Goal: Task Accomplishment & Management: Complete application form

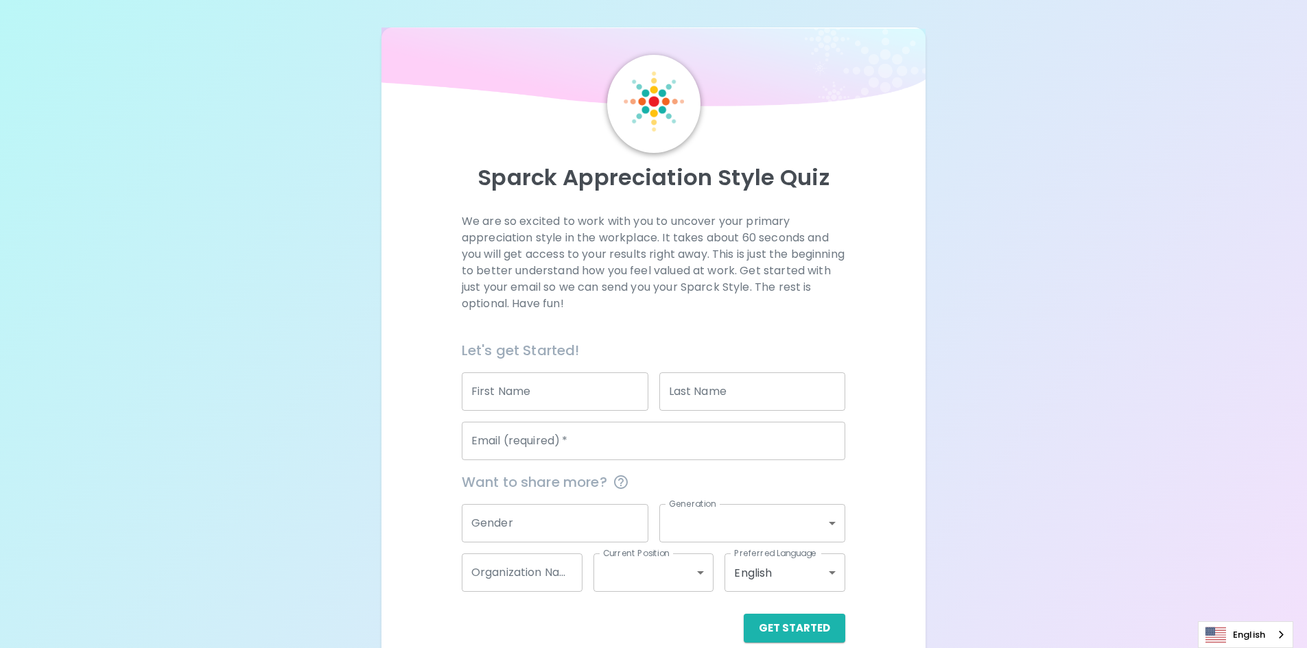
click at [570, 389] on input "First Name" at bounding box center [555, 392] width 187 height 38
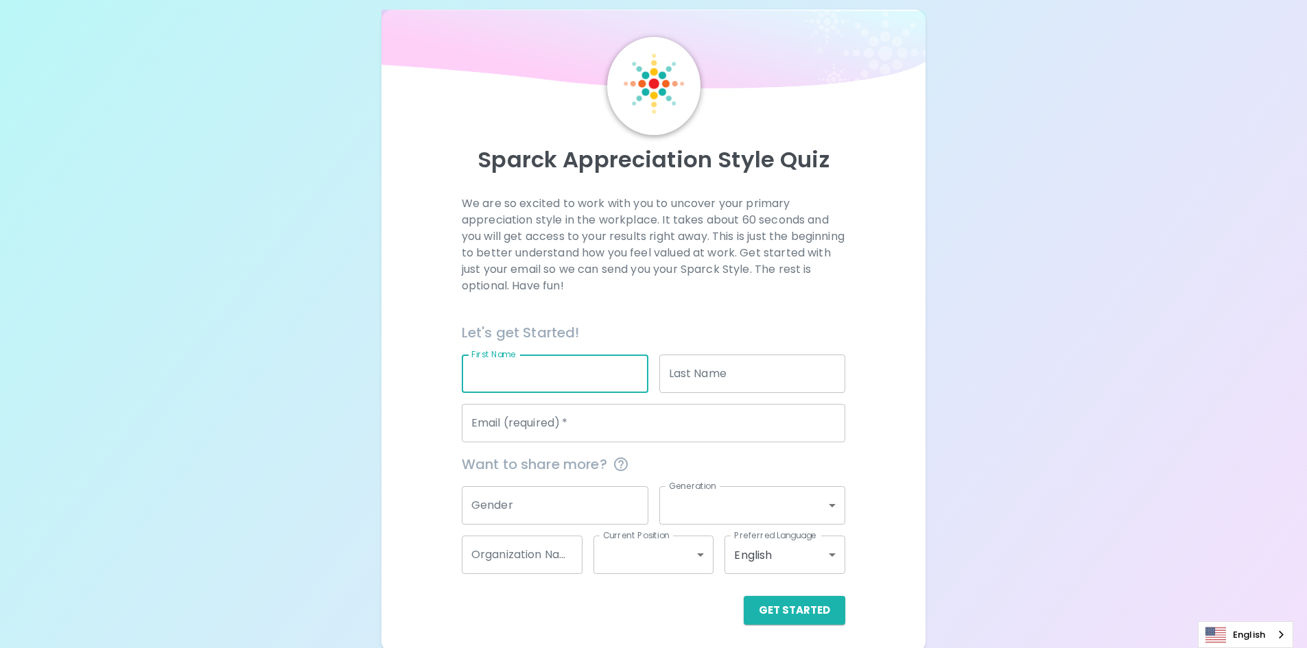
scroll to position [22, 0]
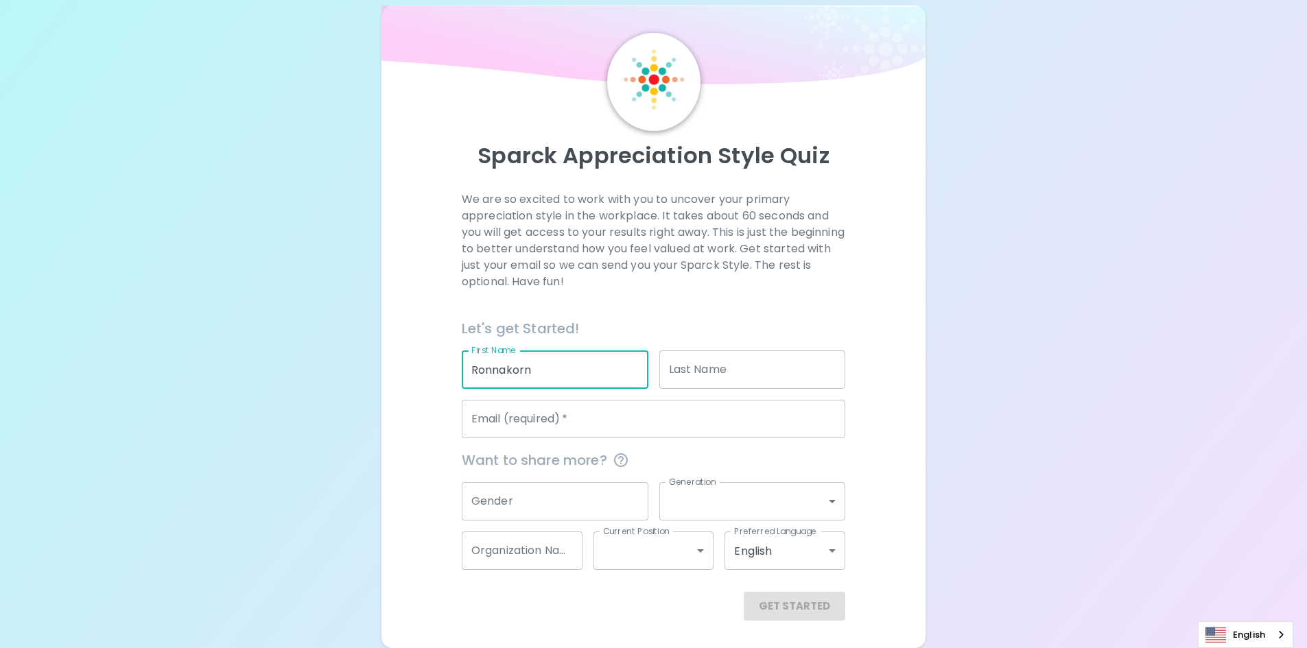
type input "Ronnakorn"
type input "Khambuya"
click at [582, 424] on input "Email (required)   *" at bounding box center [654, 419] width 384 height 38
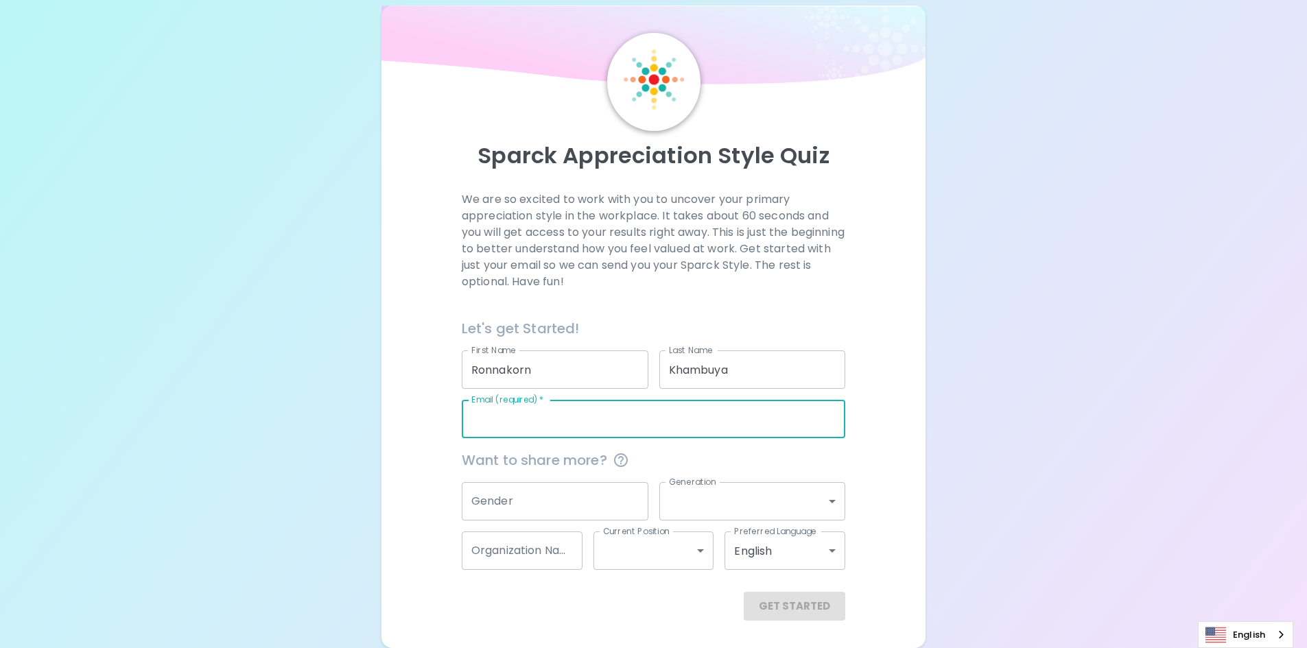
type input "[EMAIL_ADDRESS][DOMAIN_NAME]"
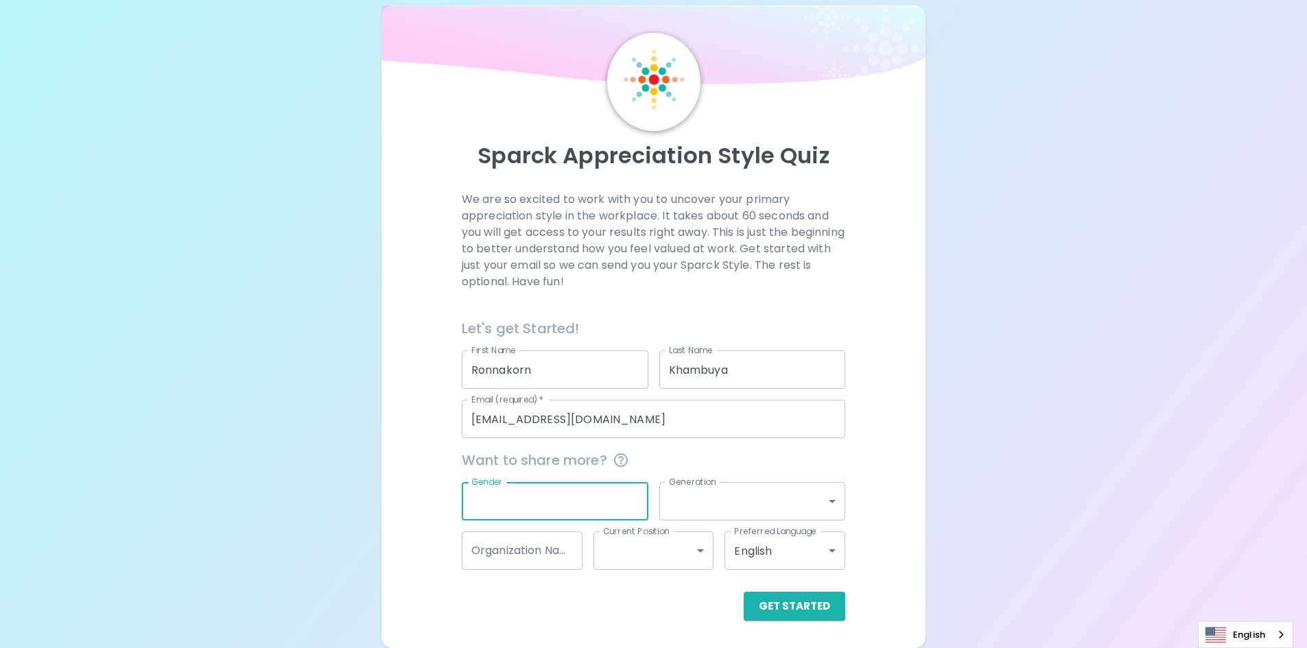
click at [574, 499] on input "Gender" at bounding box center [555, 501] width 187 height 38
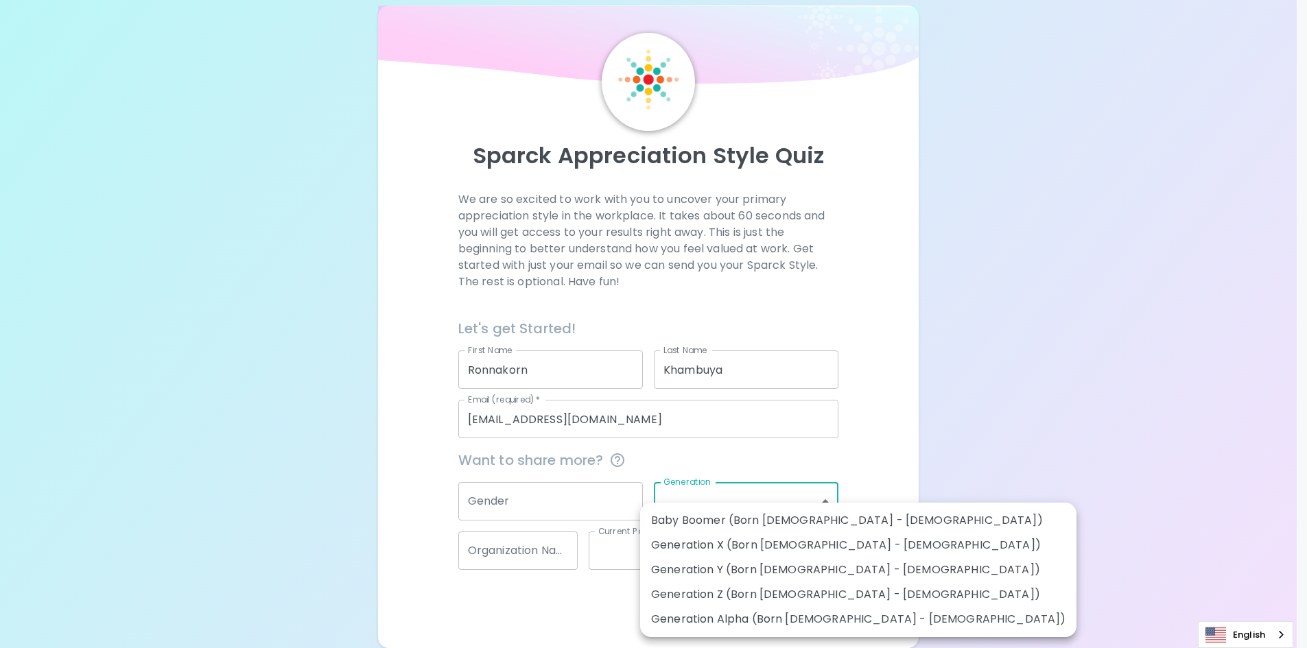
click at [817, 499] on body "Sparck Appreciation Style Quiz We are so excited to work with you to uncover yo…" at bounding box center [653, 313] width 1307 height 670
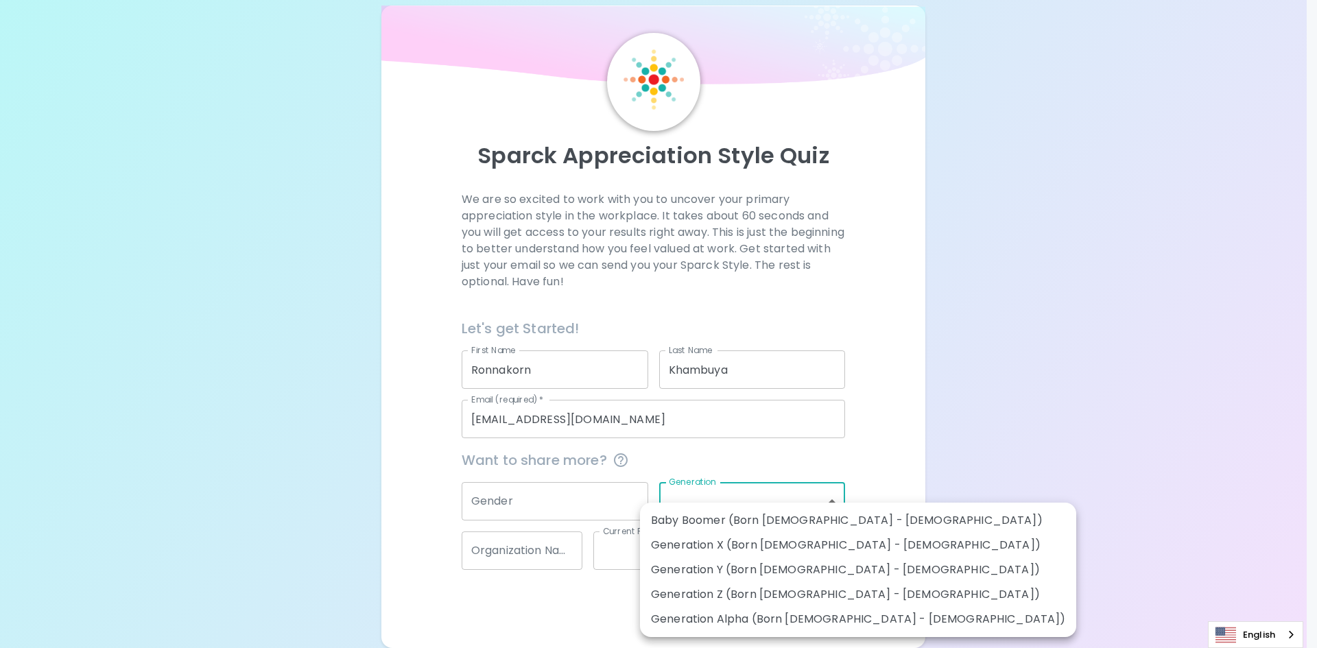
click at [801, 577] on li "Generation Y (Born 1981 - 1996)" at bounding box center [858, 570] width 436 height 25
type input "generation_y"
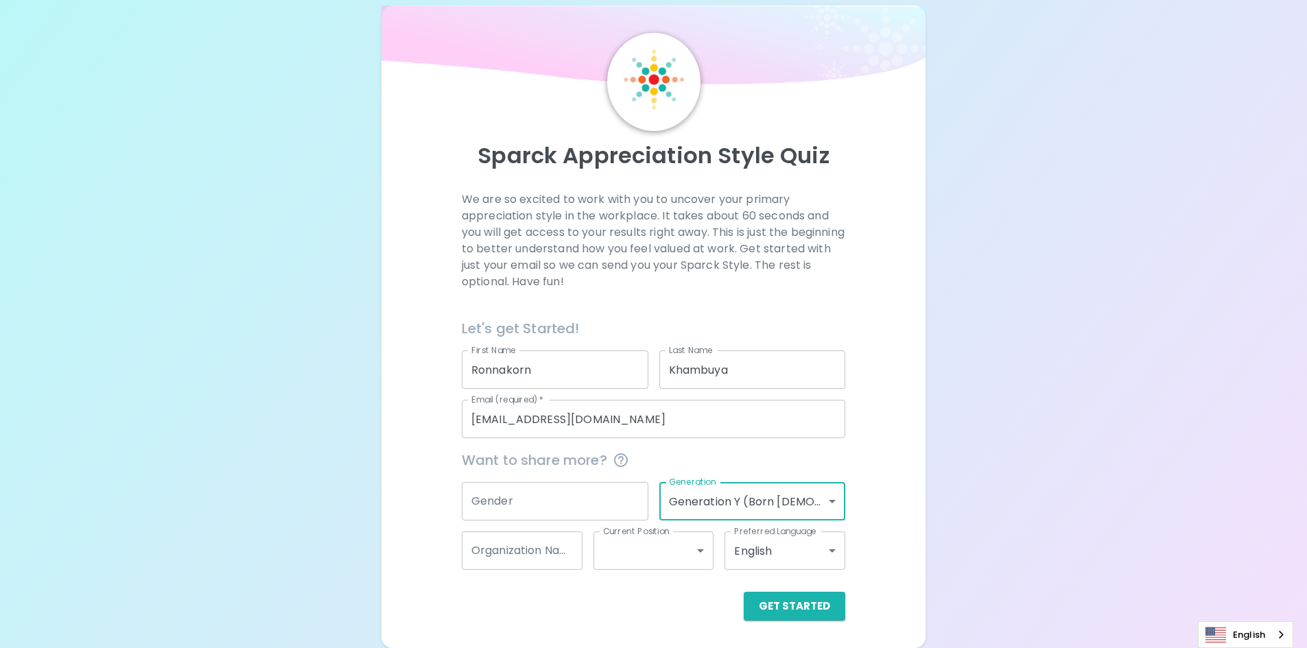
click at [578, 510] on input "Gender" at bounding box center [555, 501] width 187 height 38
click at [521, 497] on input "Gender" at bounding box center [555, 501] width 187 height 38
click at [521, 498] on input "Gender" at bounding box center [555, 501] width 187 height 38
click at [521, 497] on input "Gender" at bounding box center [555, 501] width 187 height 38
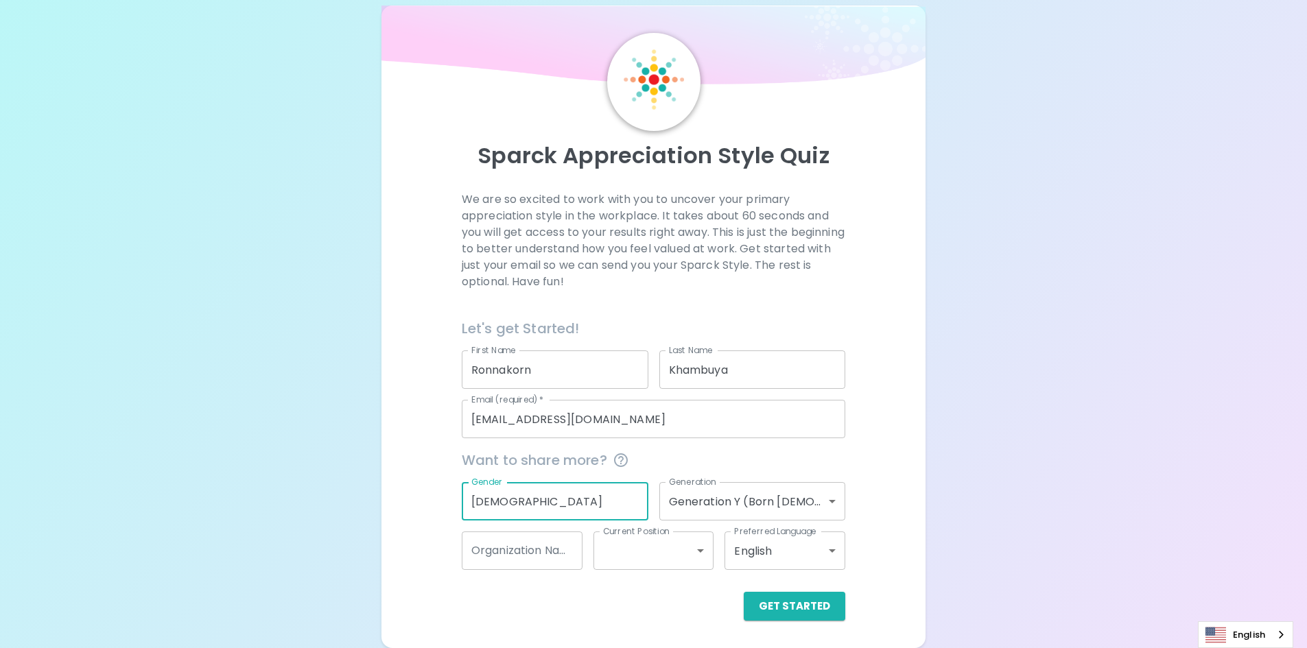
type input "Male"
click at [527, 553] on input "Organization Name" at bounding box center [522, 551] width 121 height 38
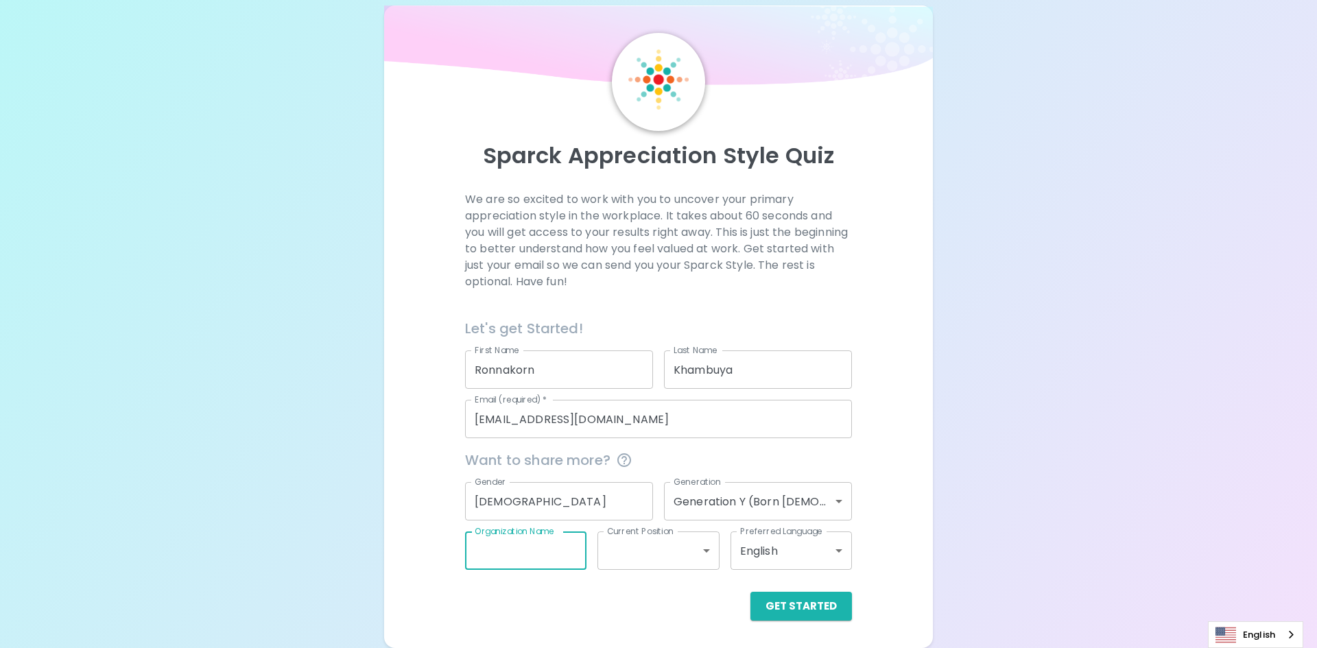
click at [659, 550] on body "Sparck Appreciation Style Quiz We are so excited to work with you to uncover yo…" at bounding box center [658, 313] width 1317 height 670
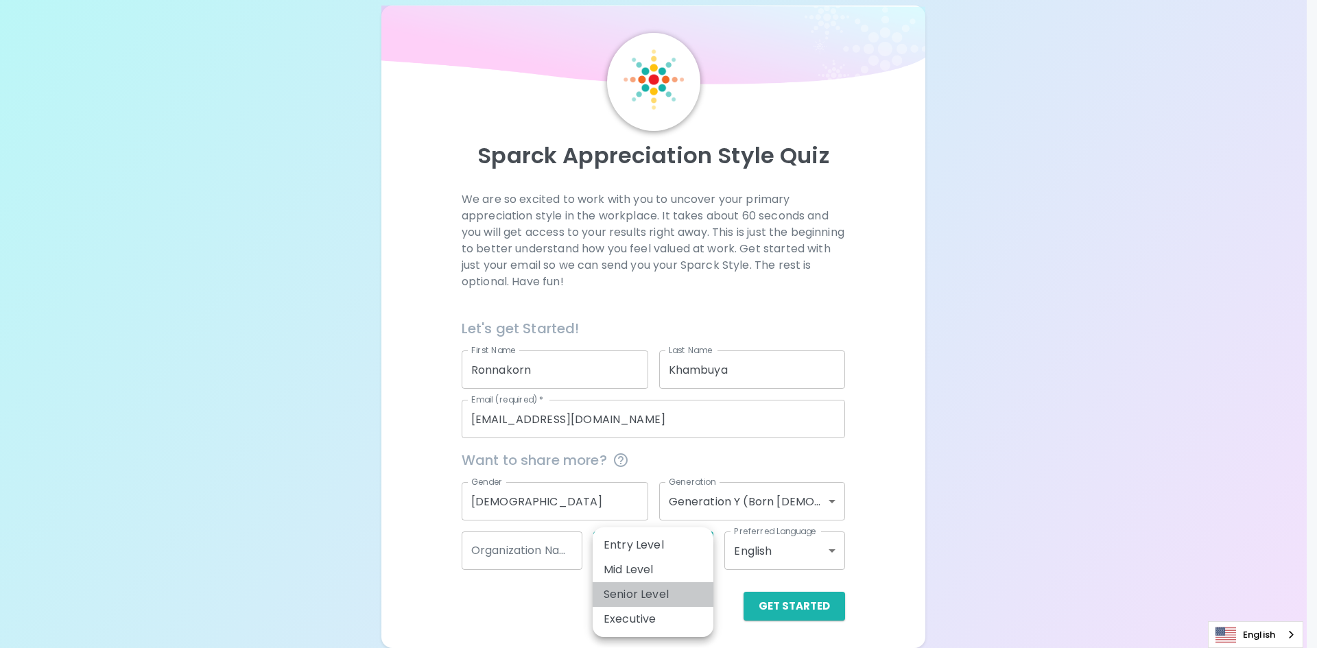
click at [661, 594] on li "Senior Level" at bounding box center [653, 595] width 121 height 25
type input "senior_level"
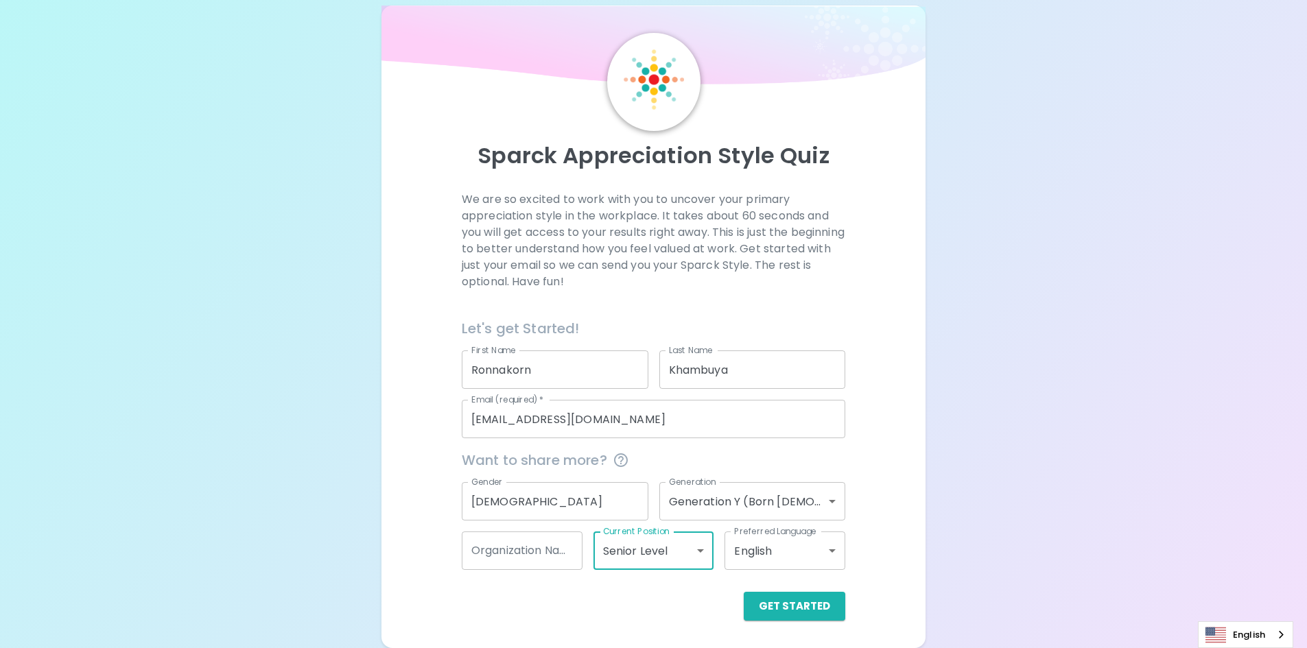
click at [523, 557] on input "Organization Name" at bounding box center [522, 551] width 121 height 38
type input "M"
type input "DME"
click at [1020, 487] on div "Sparck Appreciation Style Quiz We are so excited to work with you to uncover yo…" at bounding box center [653, 313] width 1307 height 670
click at [810, 609] on button "Get Started" at bounding box center [795, 606] width 102 height 29
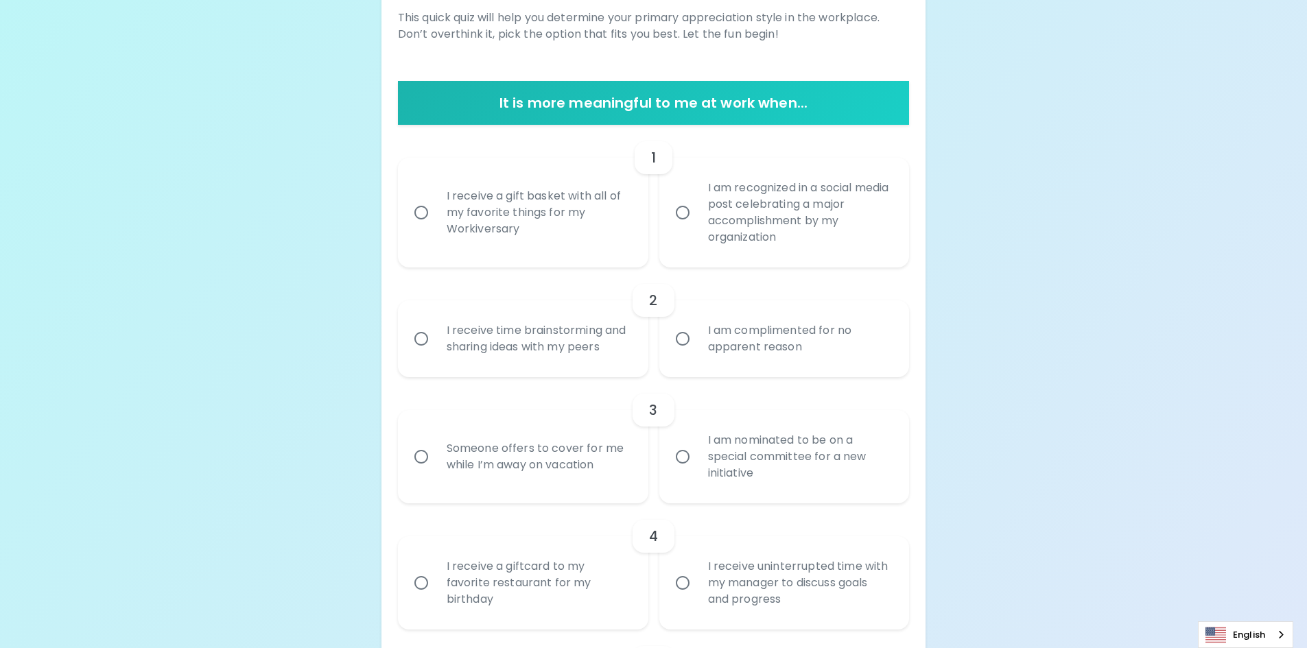
scroll to position [228, 0]
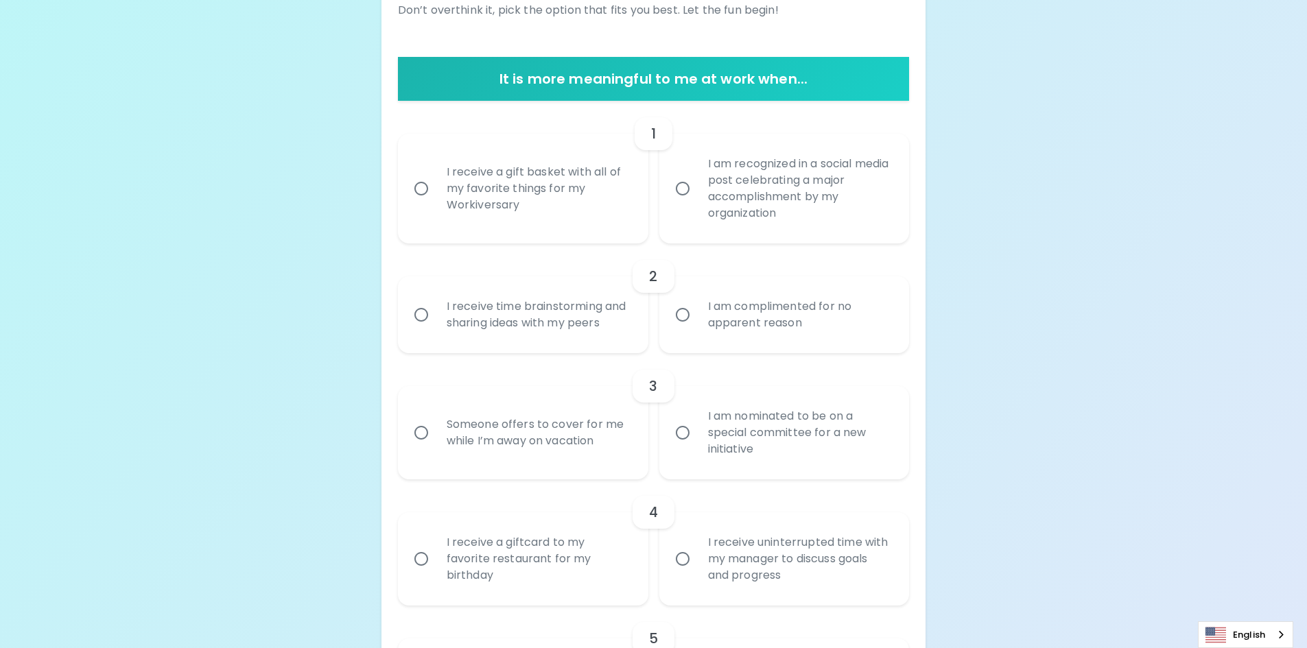
click at [416, 191] on input "I receive a gift basket with all of my favorite things for my Workiversary" at bounding box center [421, 188] width 29 height 29
radio input "true"
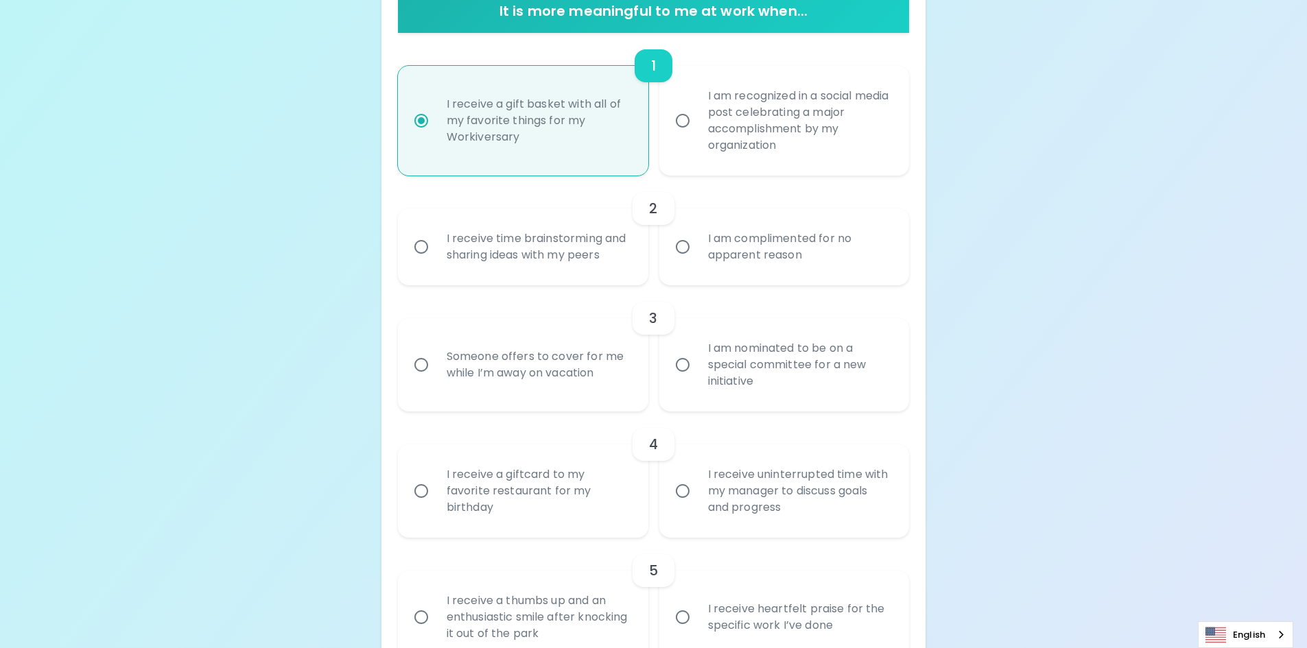
scroll to position [338, 0]
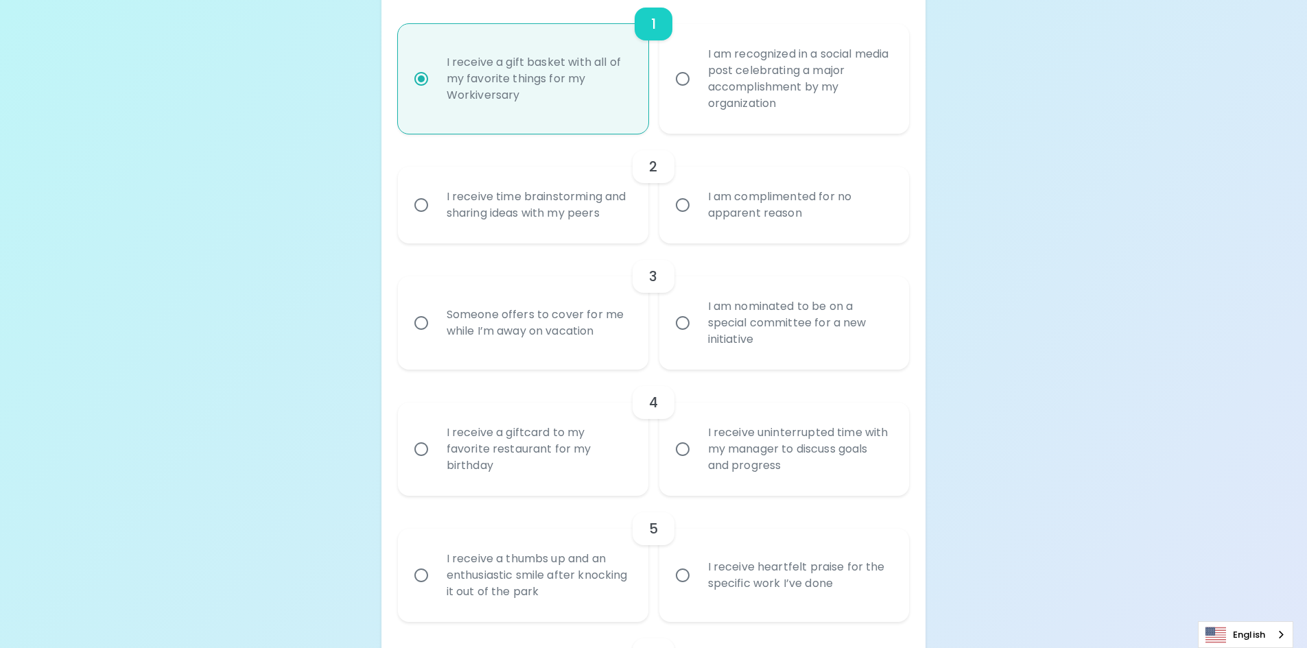
click at [490, 220] on div "I receive time brainstorming and sharing ideas with my peers" at bounding box center [538, 205] width 205 height 66
click at [436, 220] on input "I receive time brainstorming and sharing ideas with my peers" at bounding box center [421, 205] width 29 height 29
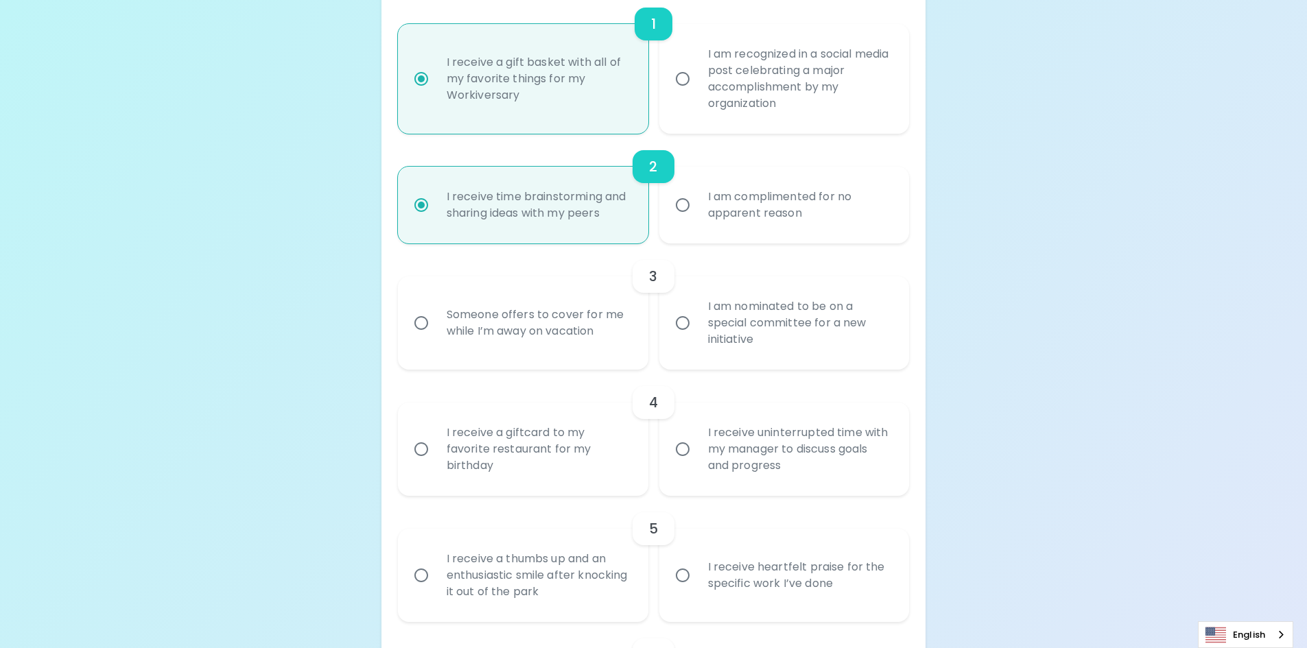
scroll to position [447, 0]
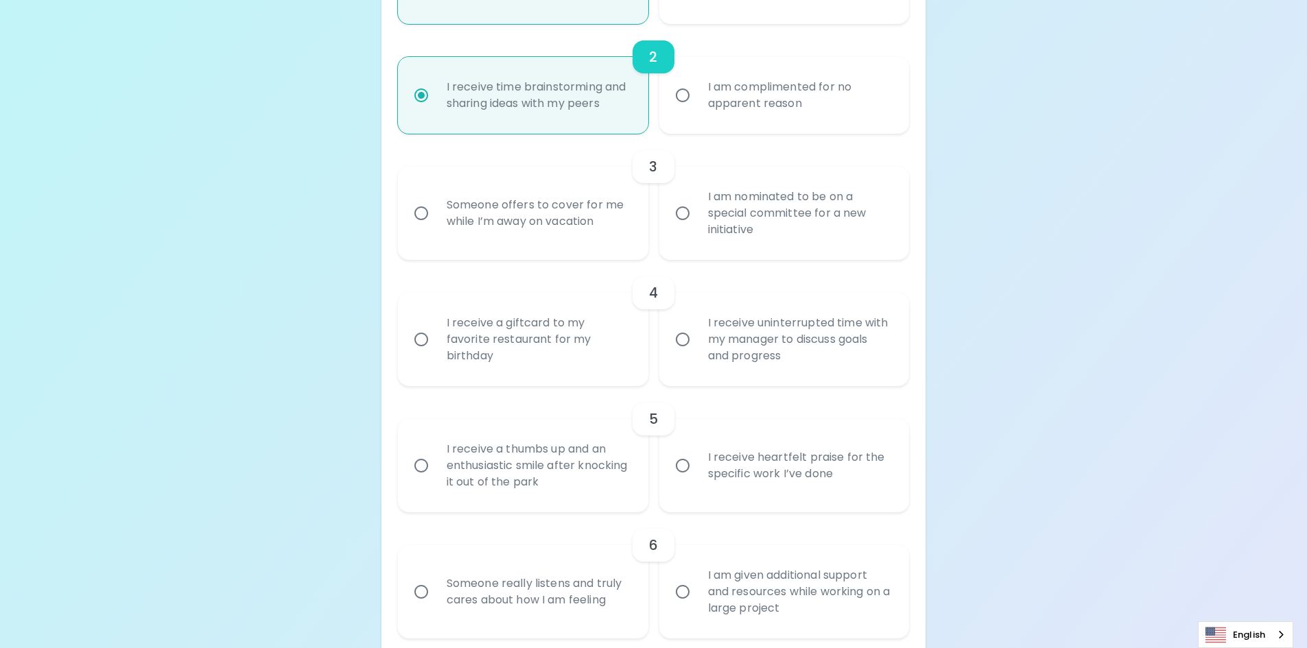
radio input "true"
click at [743, 203] on div "I am nominated to be on a special committee for a new initiative" at bounding box center [799, 213] width 205 height 82
click at [697, 203] on input "I am nominated to be on a special committee for a new initiative" at bounding box center [682, 213] width 29 height 29
radio input "false"
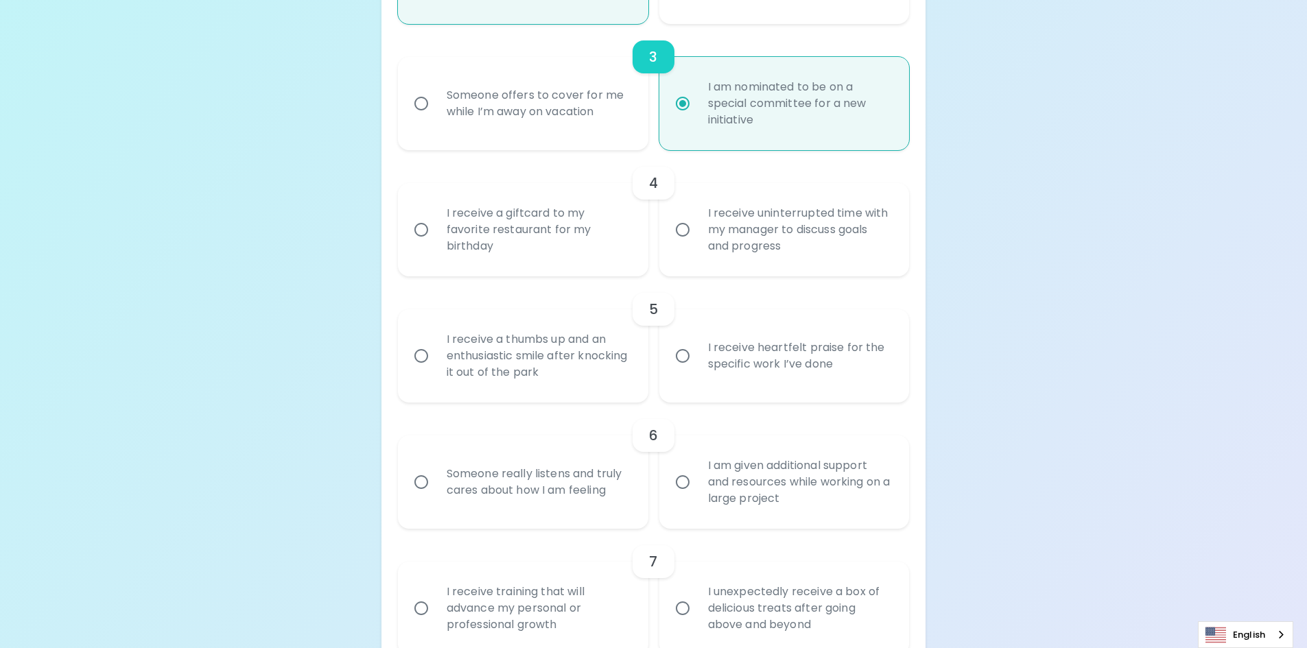
radio input "true"
click at [736, 239] on div "I receive uninterrupted time with my manager to discuss goals and progress" at bounding box center [799, 230] width 205 height 82
click at [697, 239] on input "I receive uninterrupted time with my manager to discuss goals and progress" at bounding box center [682, 229] width 29 height 29
radio input "false"
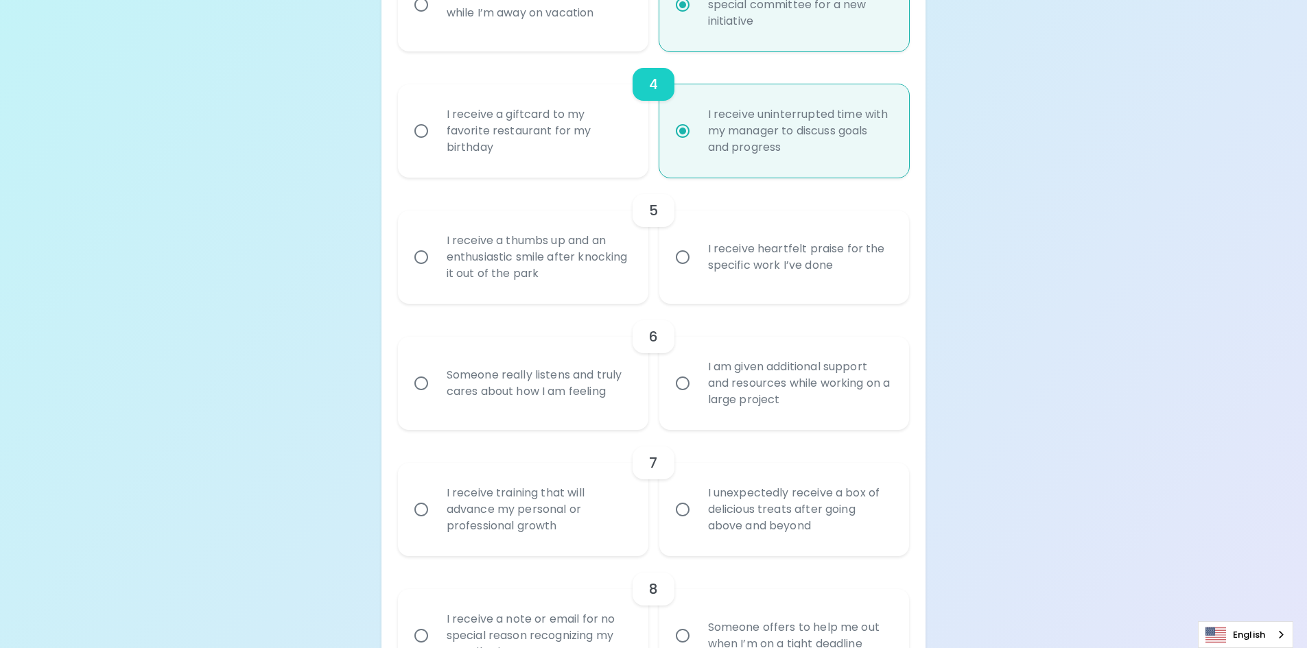
scroll to position [667, 0]
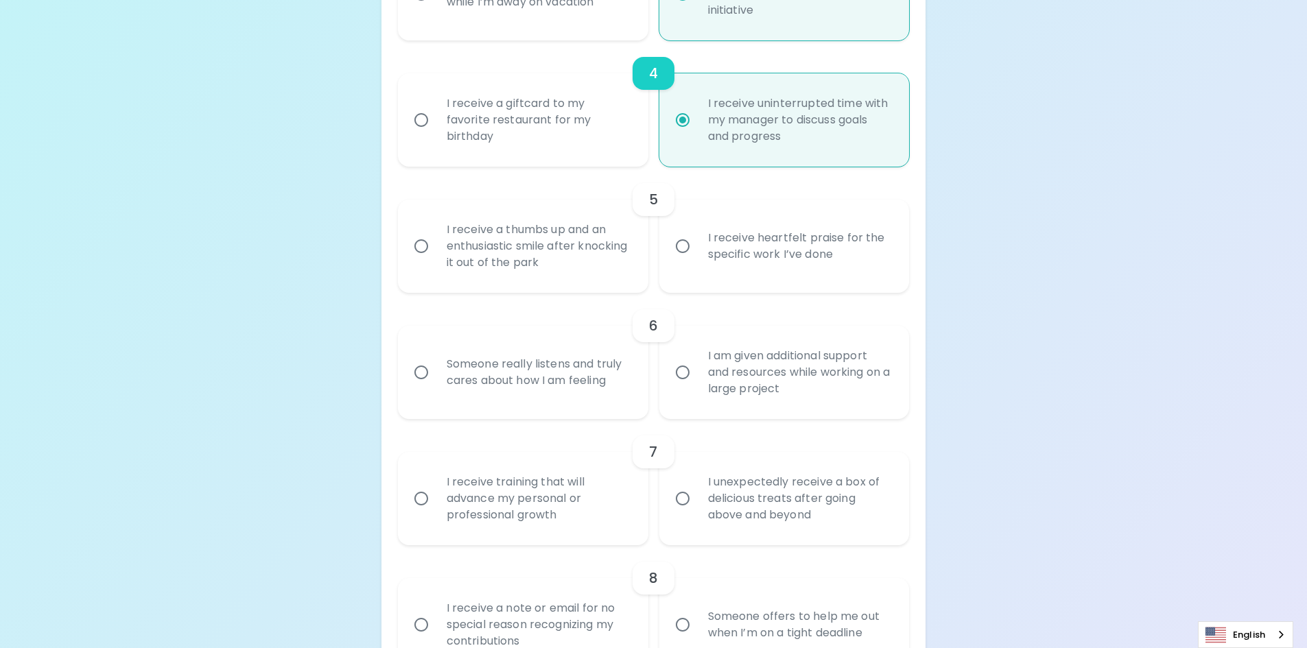
radio input "true"
click at [697, 267] on div "I receive heartfelt praise for the specific work I’ve done" at bounding box center [799, 246] width 205 height 66
click at [696, 261] on input "I receive heartfelt praise for the specific work I’ve done" at bounding box center [682, 246] width 29 height 29
radio input "false"
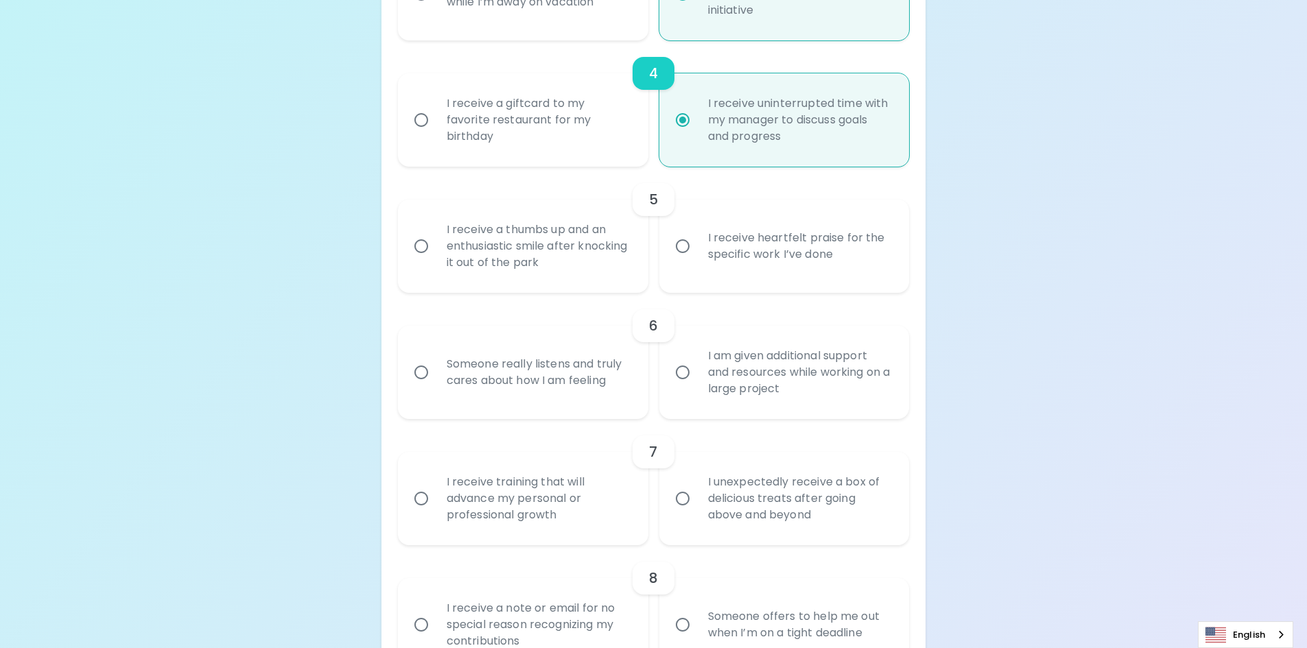
radio input "false"
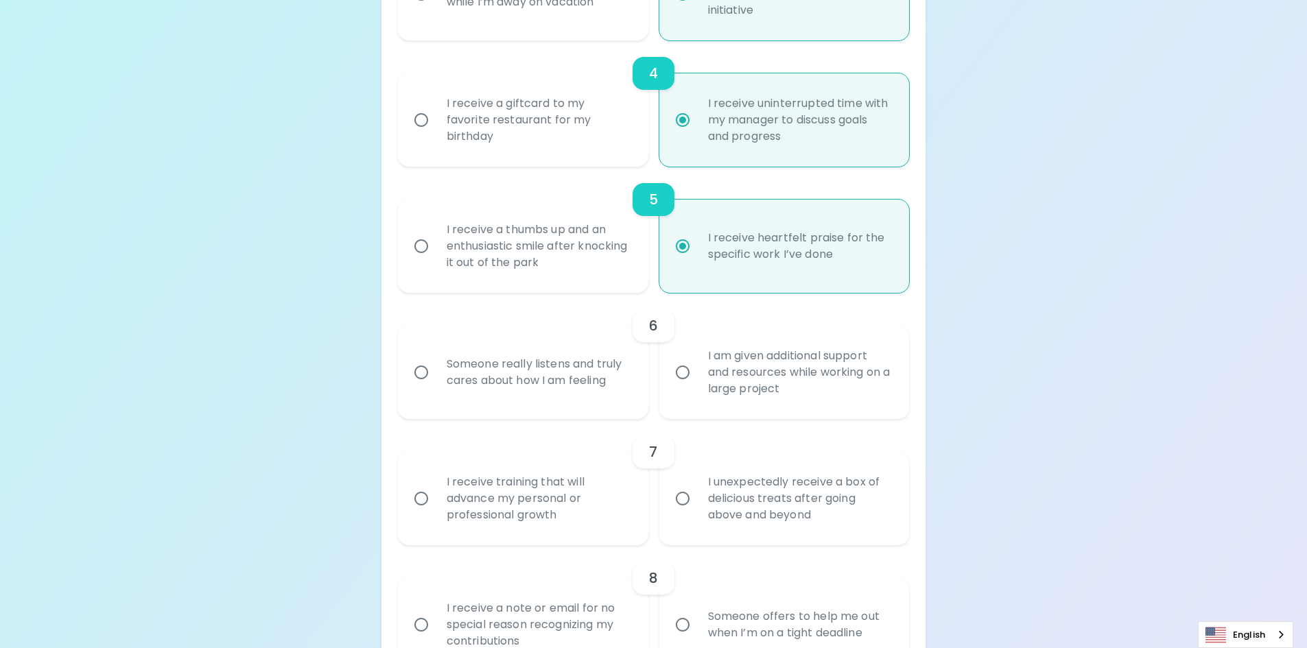
scroll to position [777, 0]
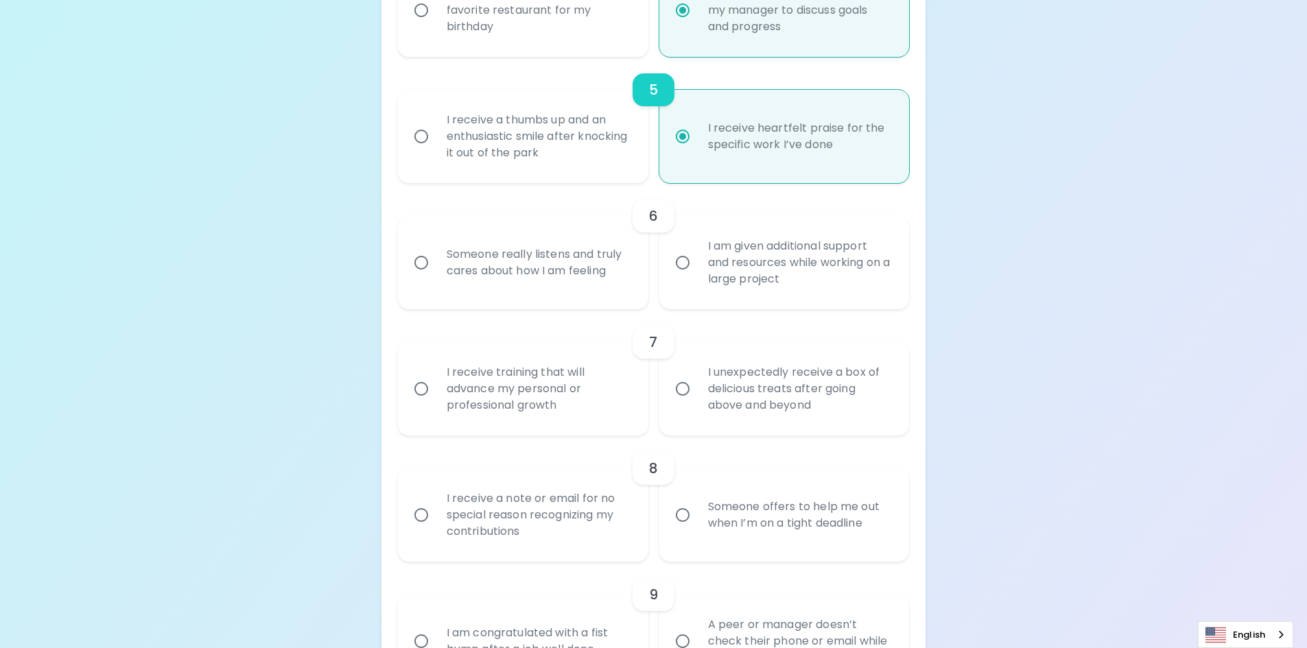
radio input "true"
click at [832, 268] on div "I am given additional support and resources while working on a large project" at bounding box center [799, 263] width 205 height 82
click at [697, 268] on input "I am given additional support and resources while working on a large project" at bounding box center [682, 262] width 29 height 29
radio input "false"
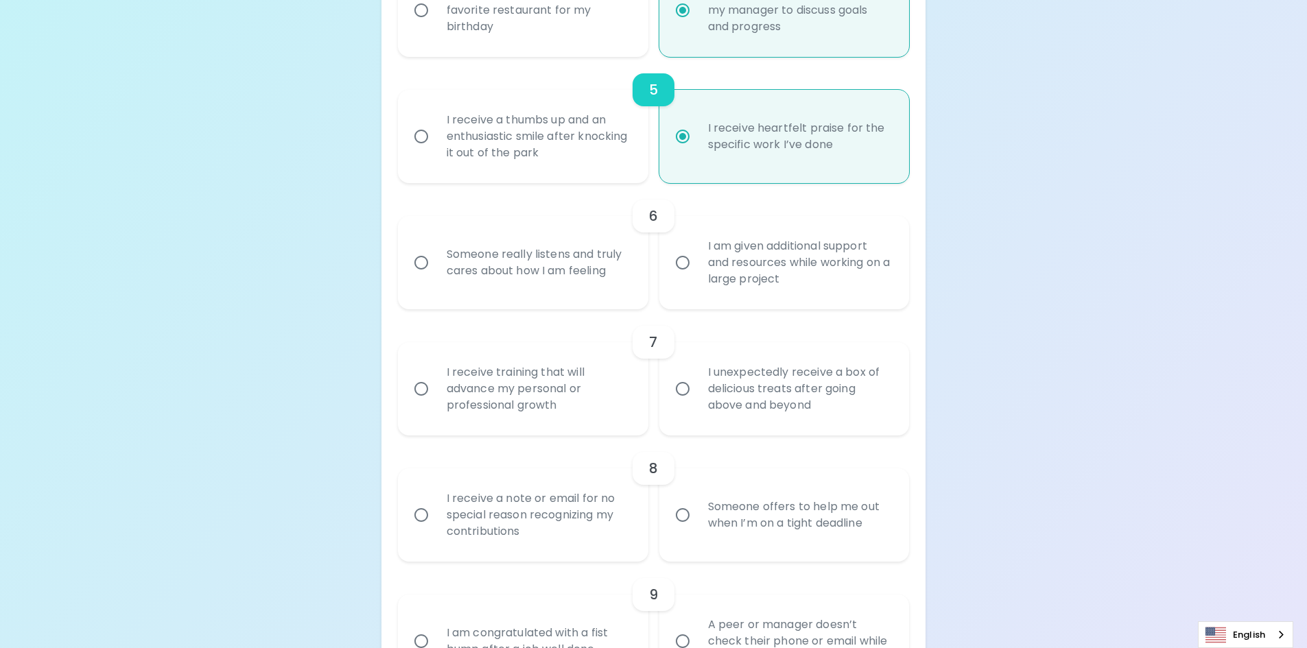
radio input "false"
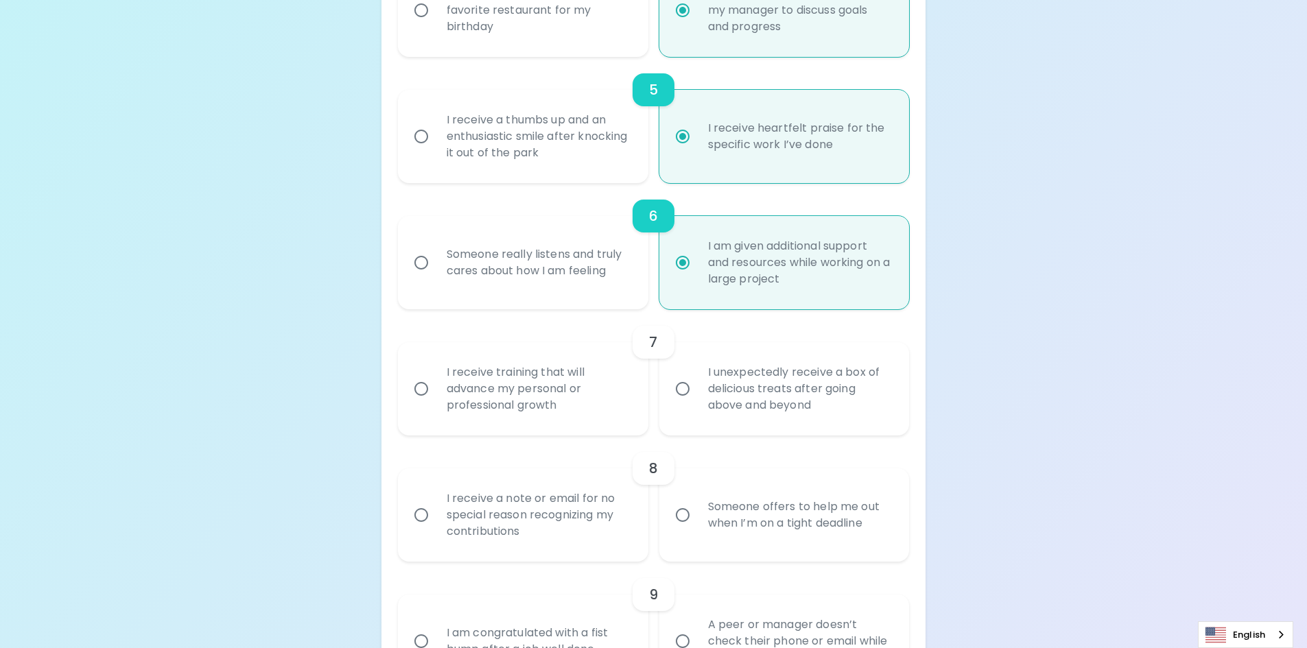
scroll to position [887, 0]
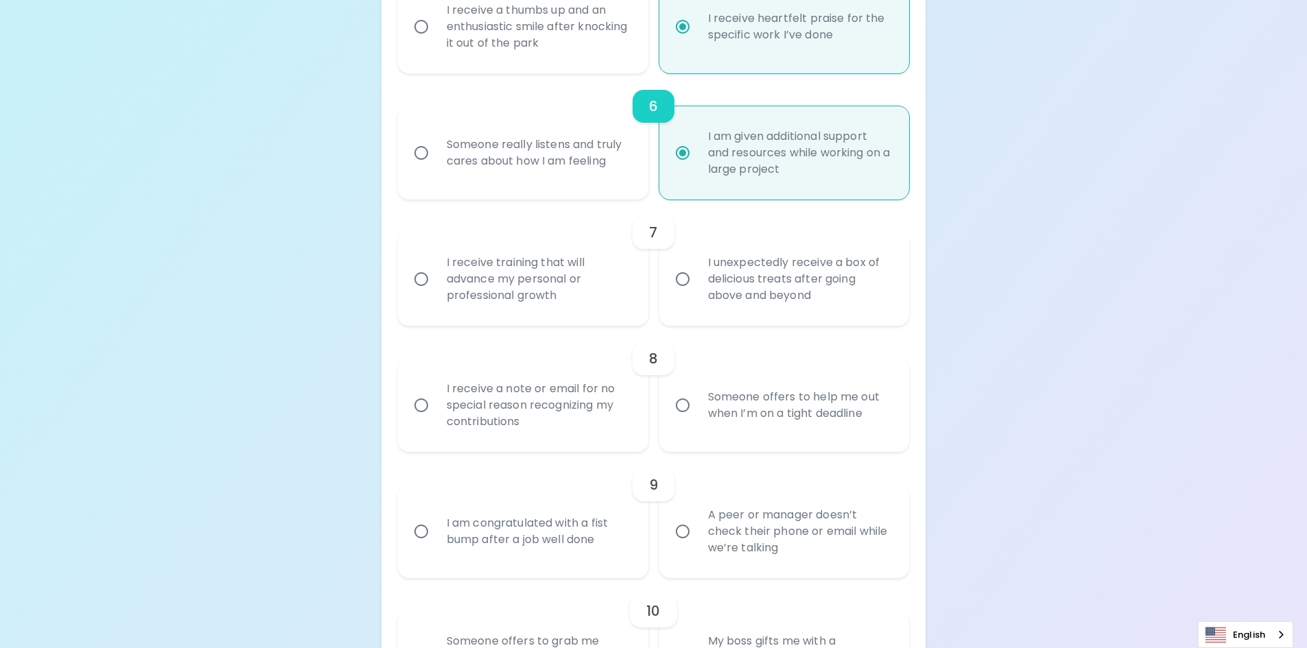
radio input "true"
click at [570, 314] on div "I receive training that will advance my personal or professional growth" at bounding box center [538, 279] width 205 height 82
click at [436, 294] on input "I receive training that will advance my personal or professional growth" at bounding box center [421, 279] width 29 height 29
radio input "false"
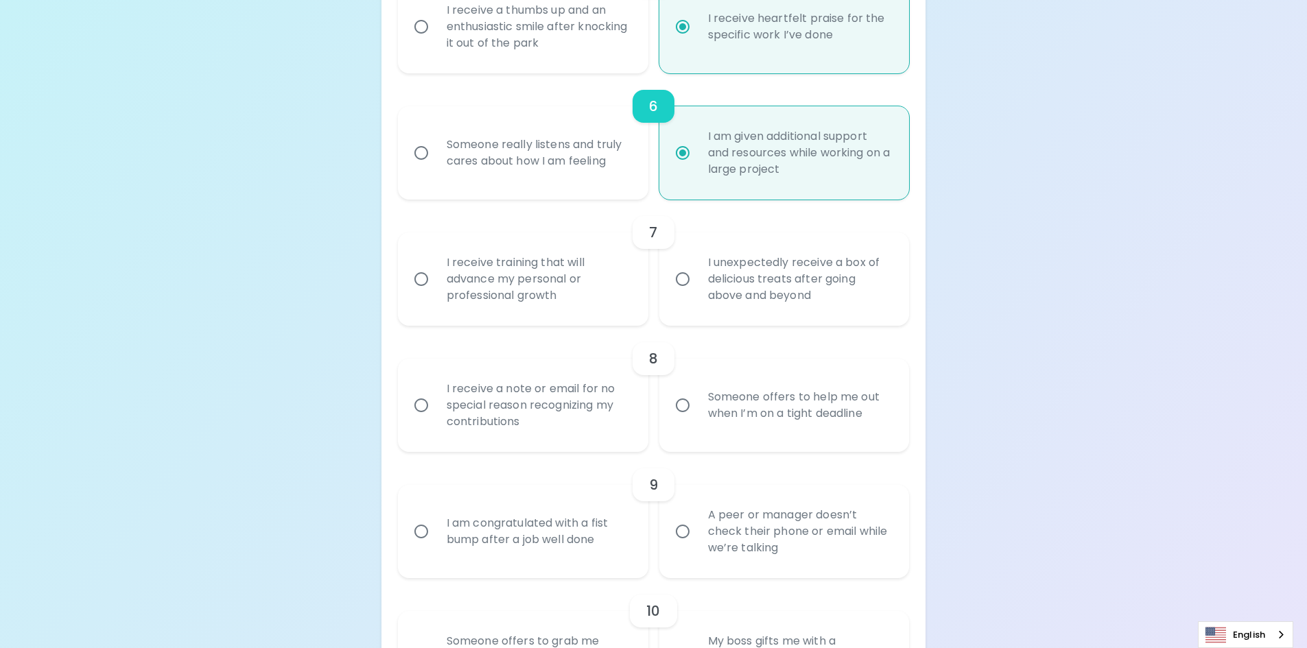
radio input "false"
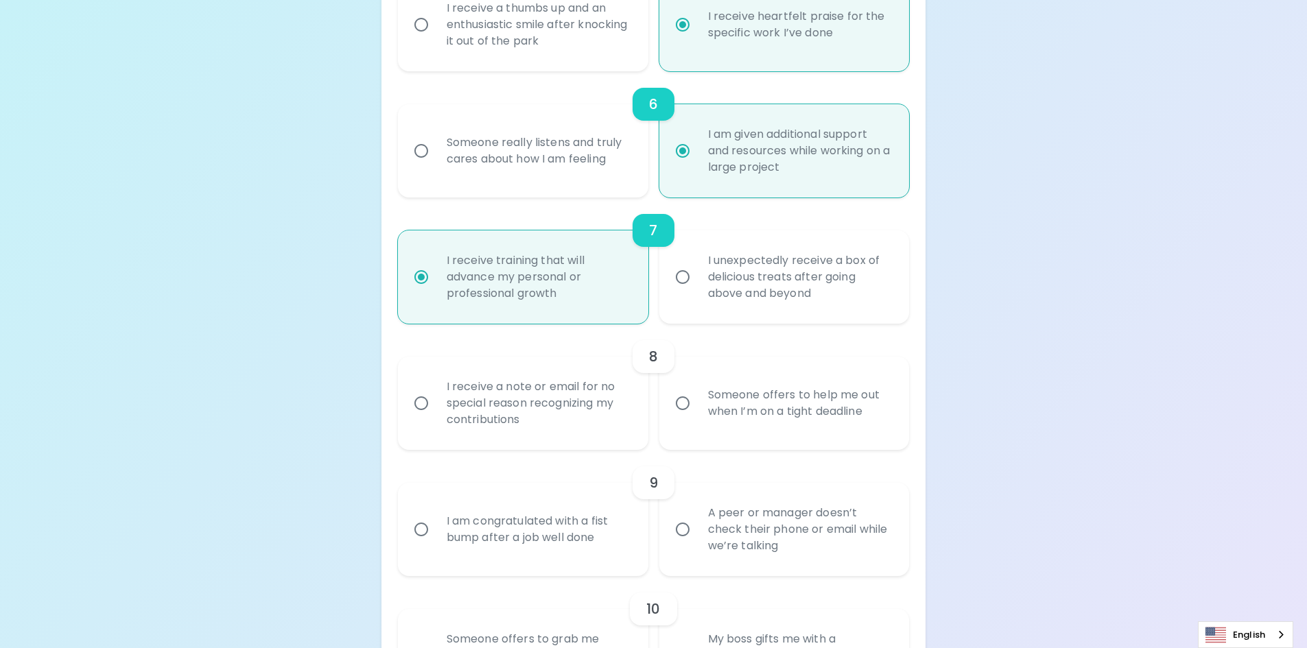
scroll to position [996, 0]
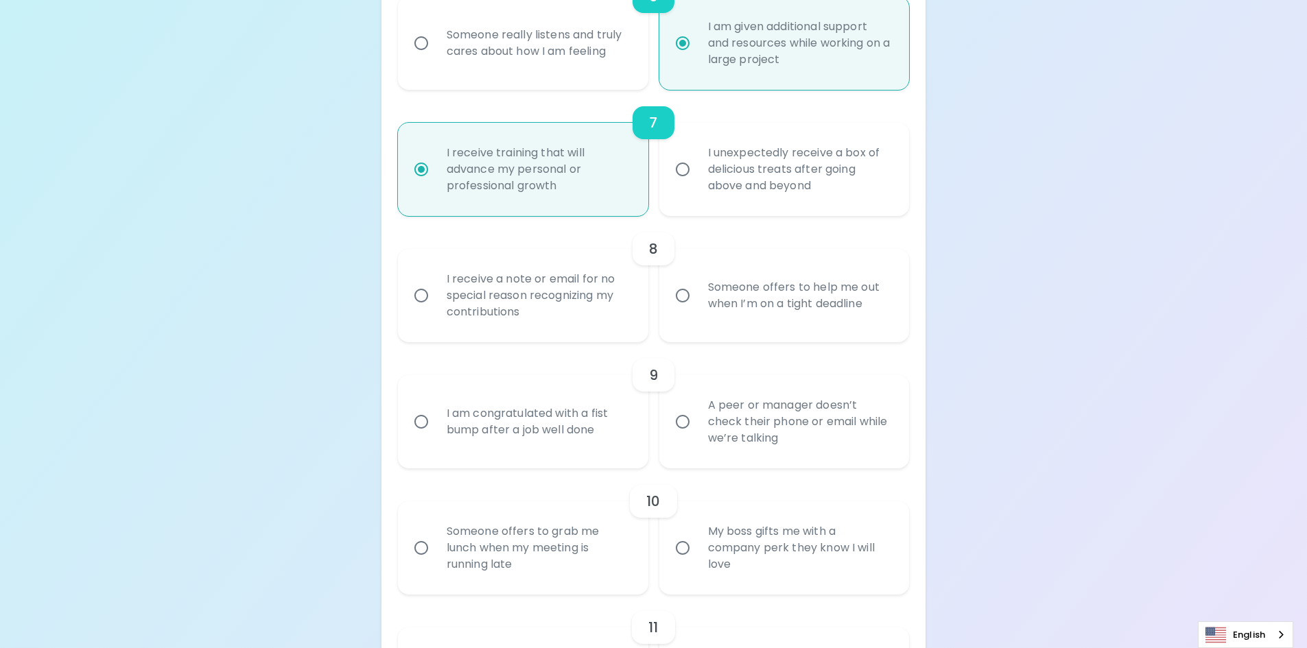
radio input "true"
click at [567, 325] on div "I receive a note or email for no special reason recognizing my contributions" at bounding box center [538, 296] width 205 height 82
click at [436, 310] on input "I receive a note or email for no special reason recognizing my contributions" at bounding box center [421, 295] width 29 height 29
radio input "false"
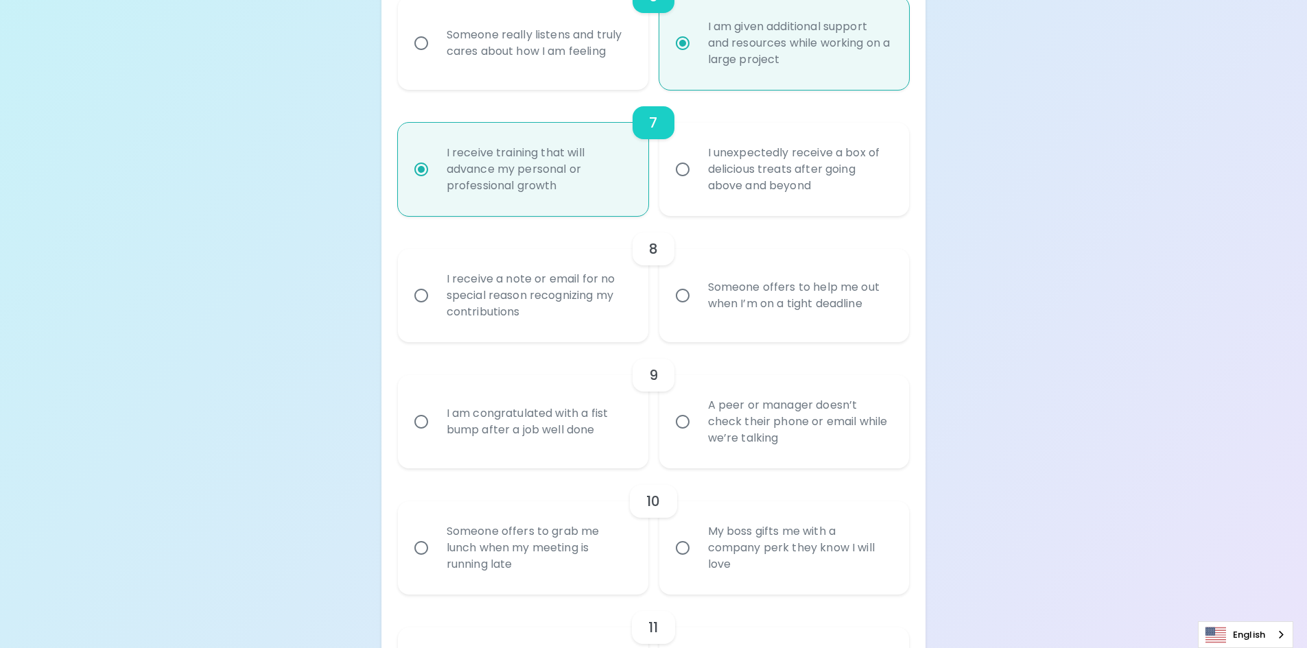
radio input "false"
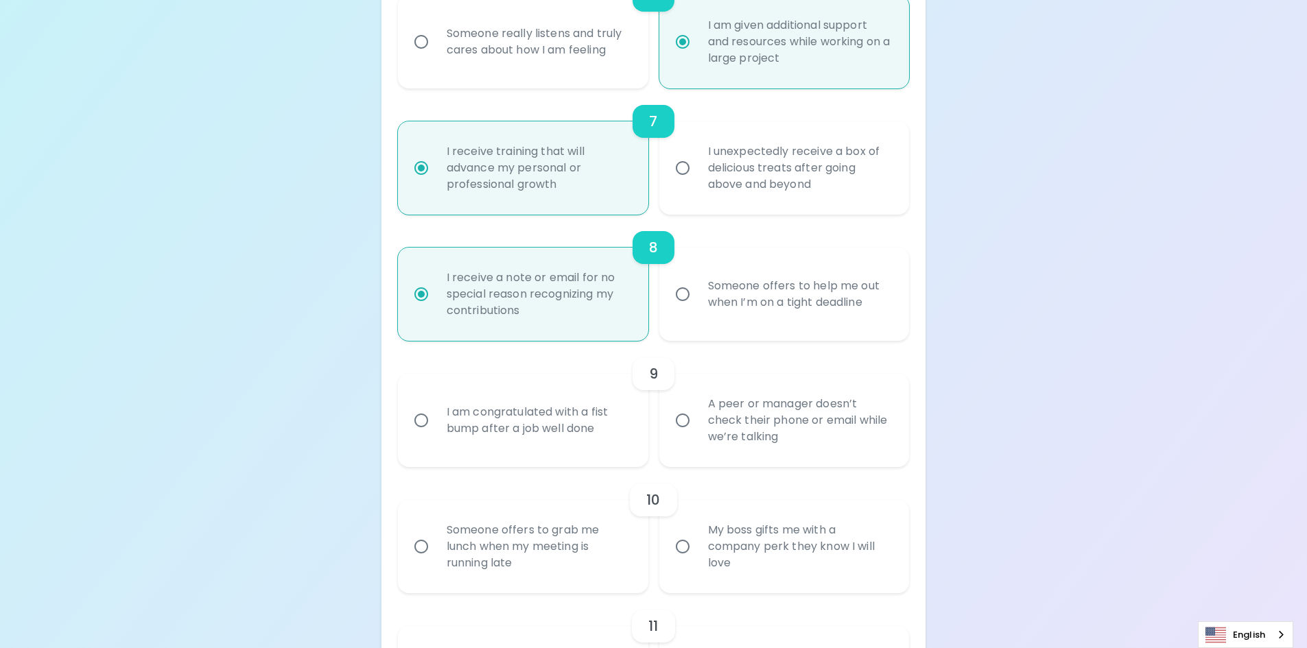
scroll to position [1106, 0]
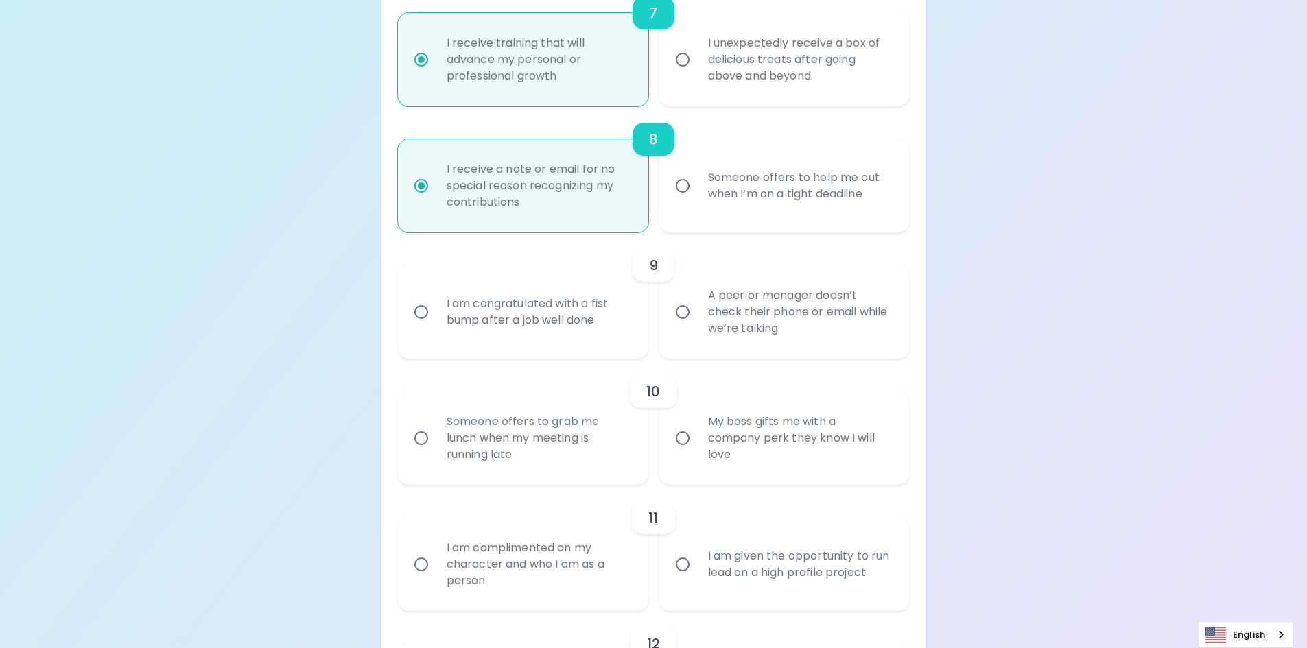
radio input "true"
click at [793, 329] on div "A peer or manager doesn’t check their phone or email while we’re talking" at bounding box center [799, 312] width 205 height 82
click at [697, 327] on input "A peer or manager doesn’t check their phone or email while we’re talking" at bounding box center [682, 312] width 29 height 29
radio input "false"
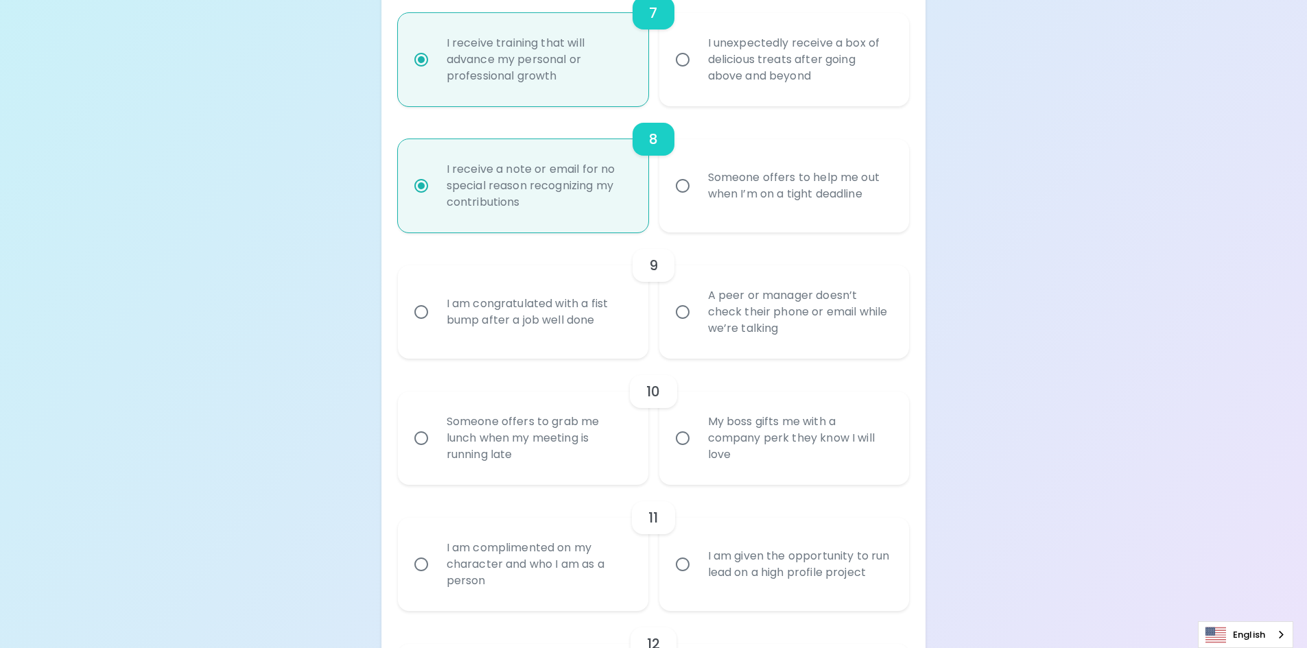
radio input "false"
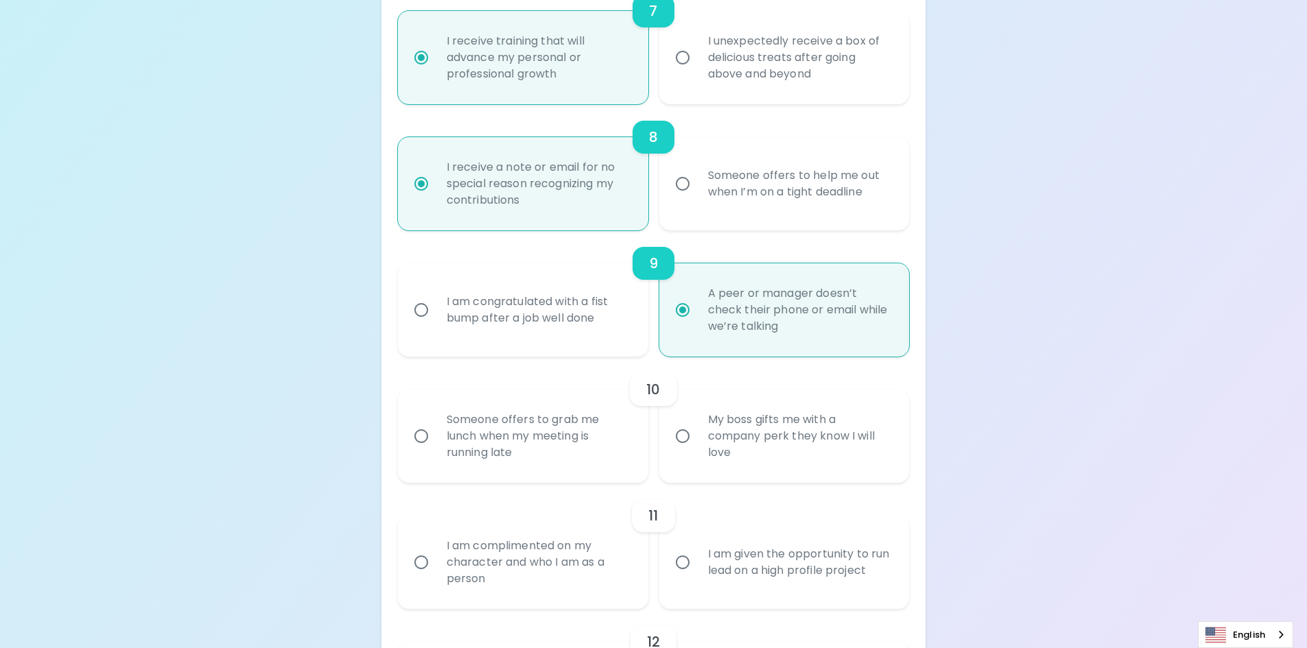
scroll to position [1216, 0]
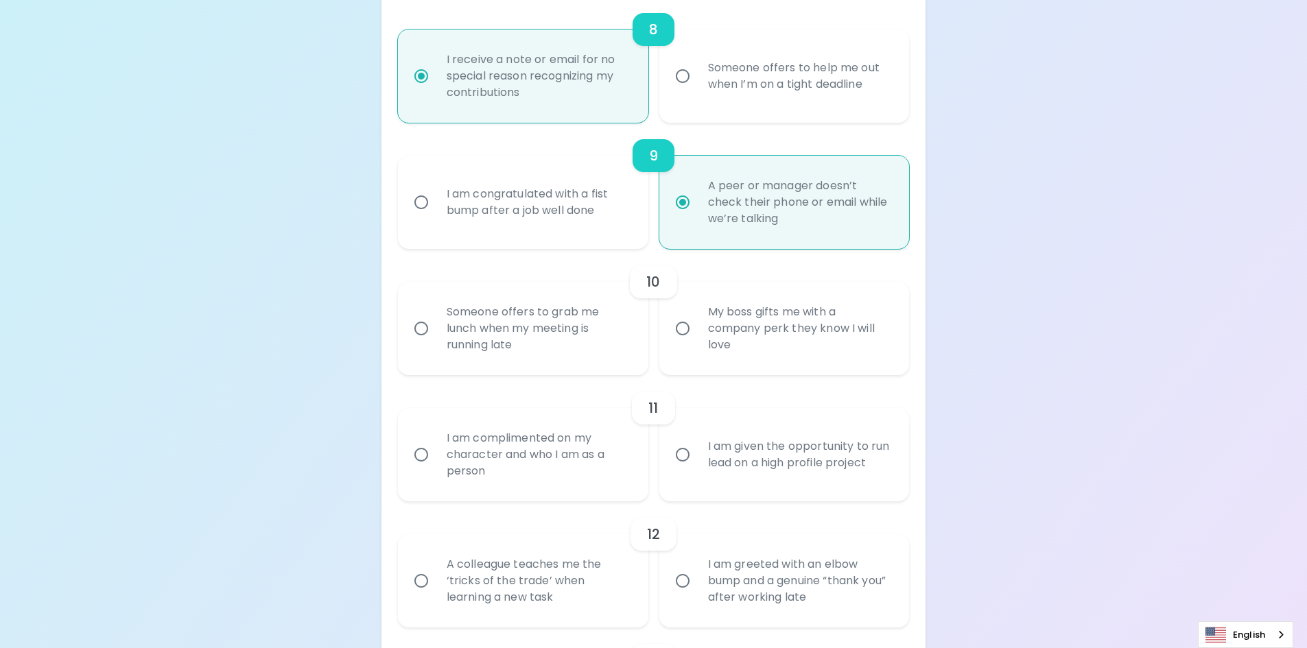
radio input "true"
click at [515, 336] on div "Someone offers to grab me lunch when my meeting is running late" at bounding box center [538, 329] width 205 height 82
click at [436, 336] on input "Someone offers to grab me lunch when my meeting is running late" at bounding box center [421, 328] width 29 height 29
radio input "false"
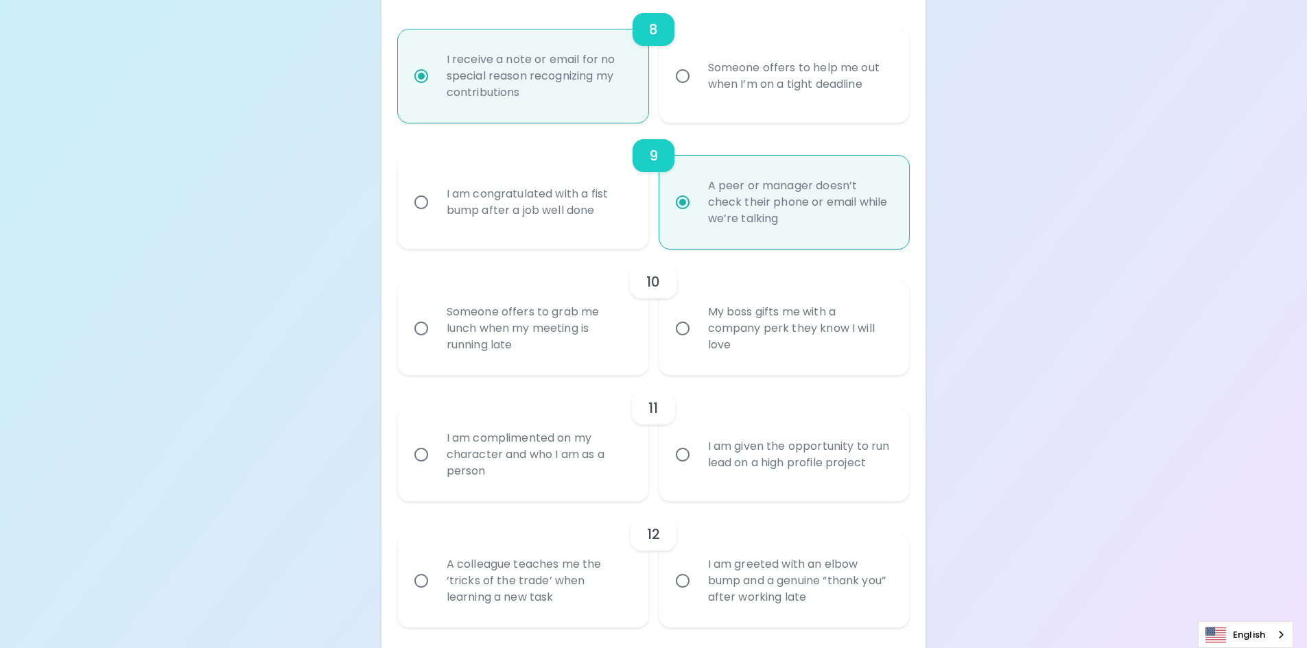
radio input "false"
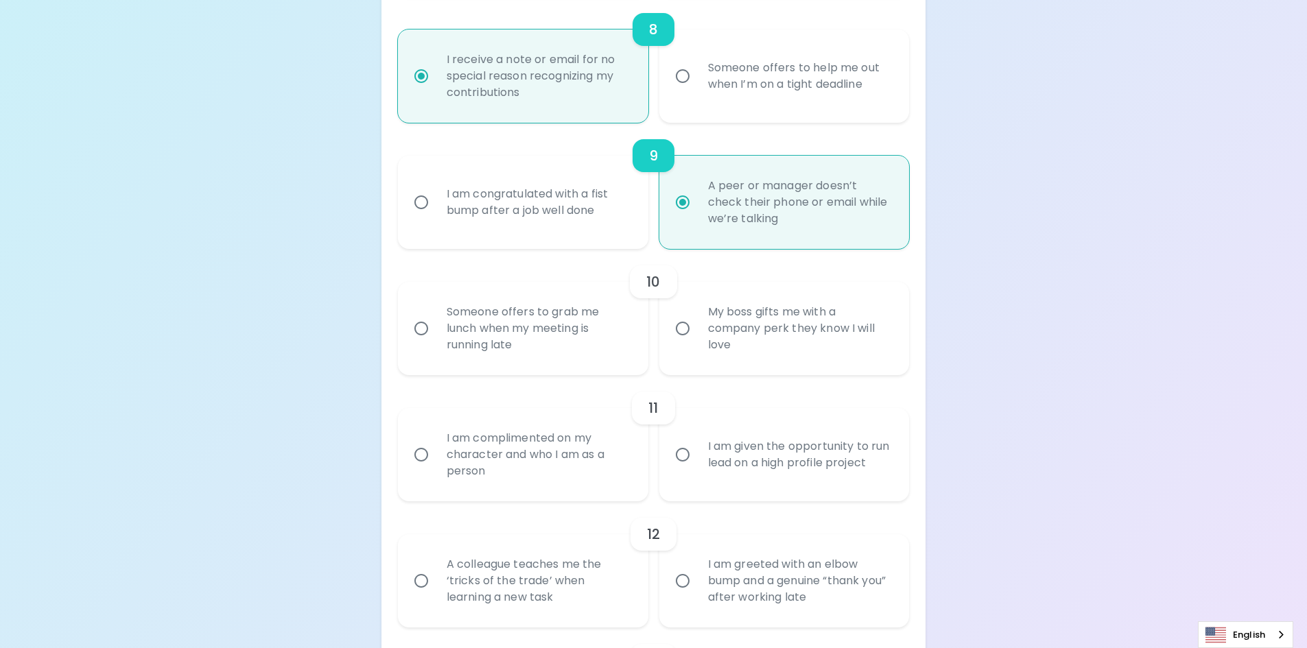
radio input "false"
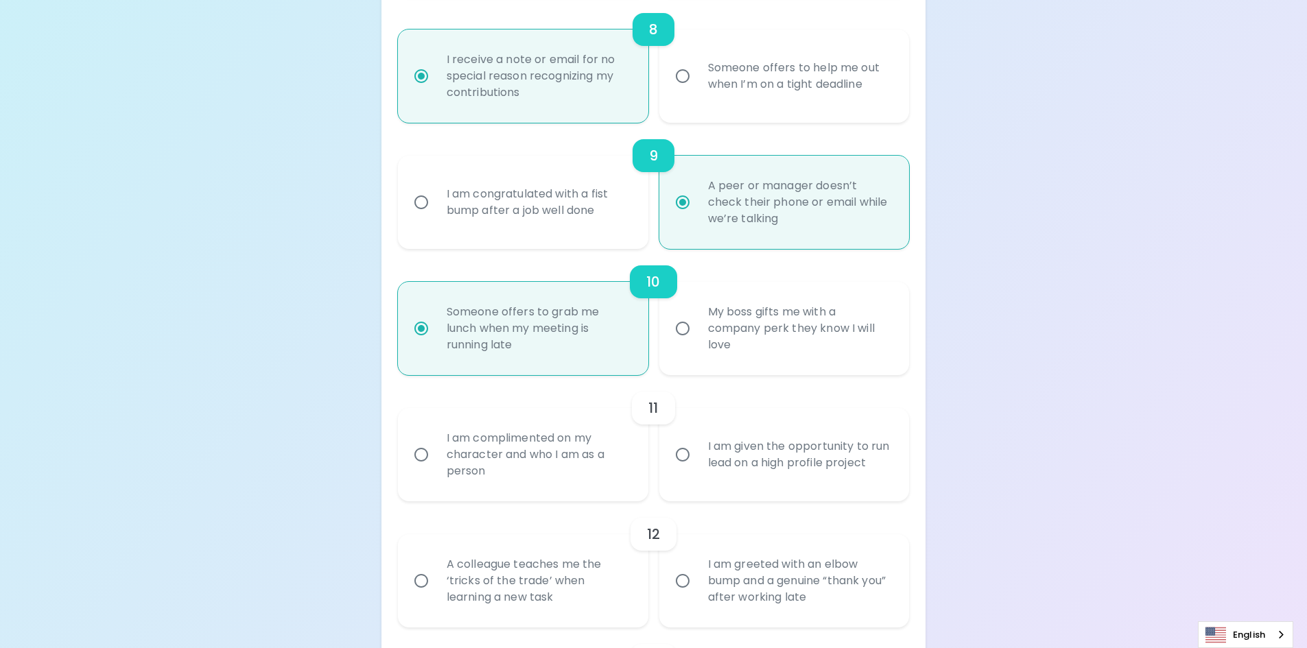
scroll to position [1326, 0]
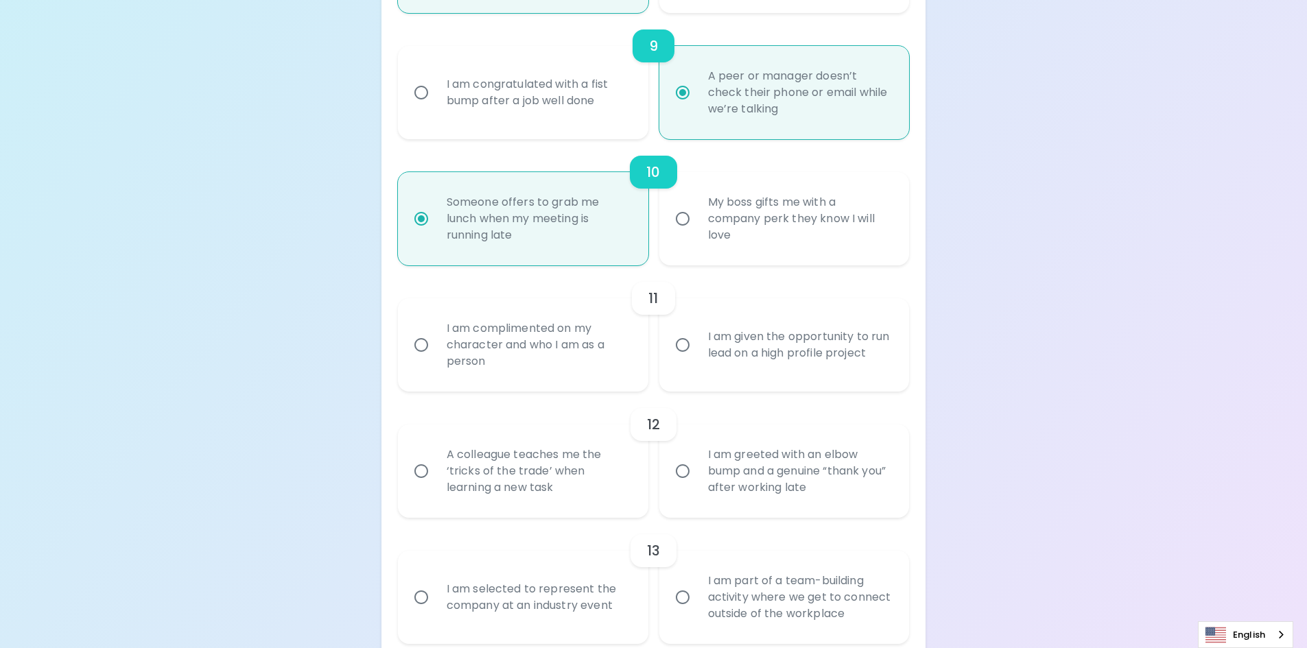
radio input "true"
click at [556, 365] on div "I am complimented on my character and who I am as a person" at bounding box center [538, 345] width 205 height 82
click at [436, 360] on input "I am complimented on my character and who I am as a person" at bounding box center [421, 345] width 29 height 29
radio input "false"
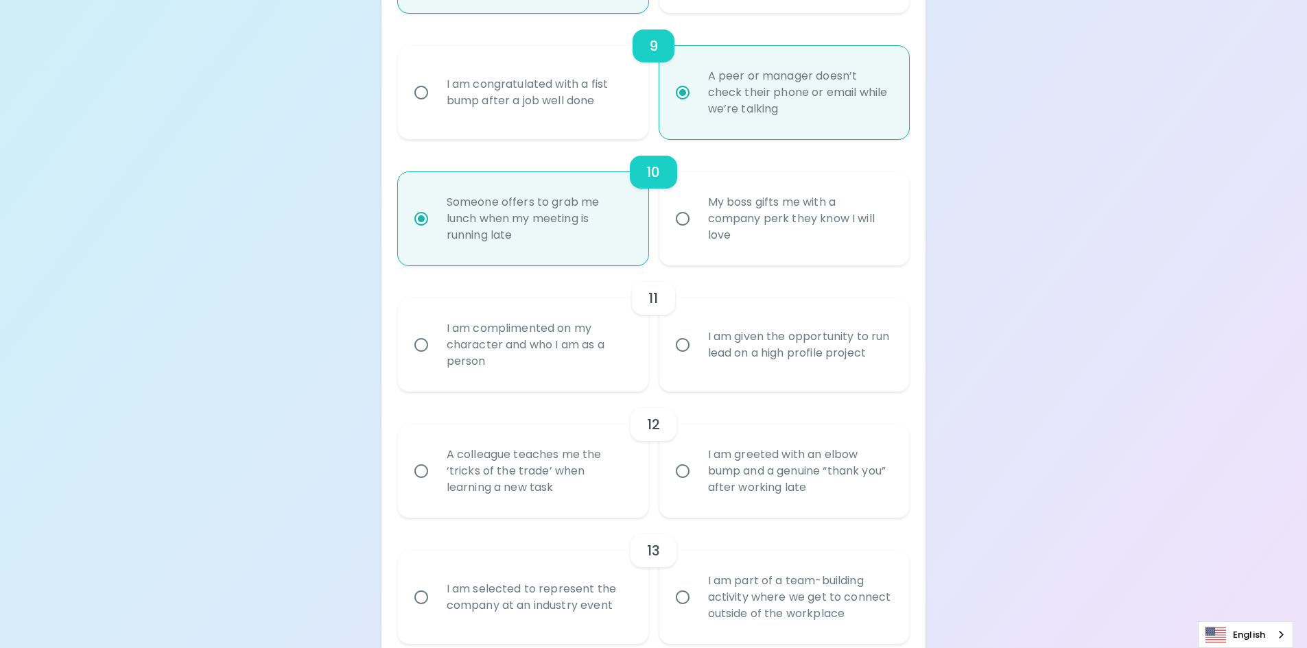
radio input "false"
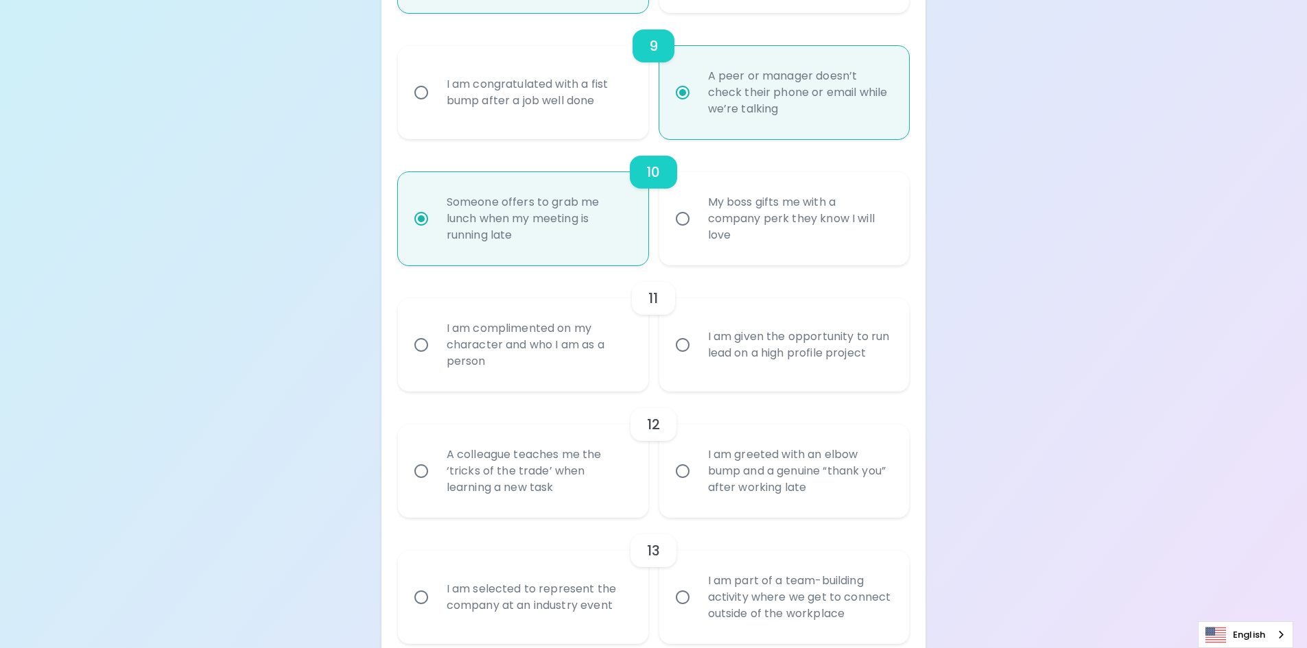
radio input "false"
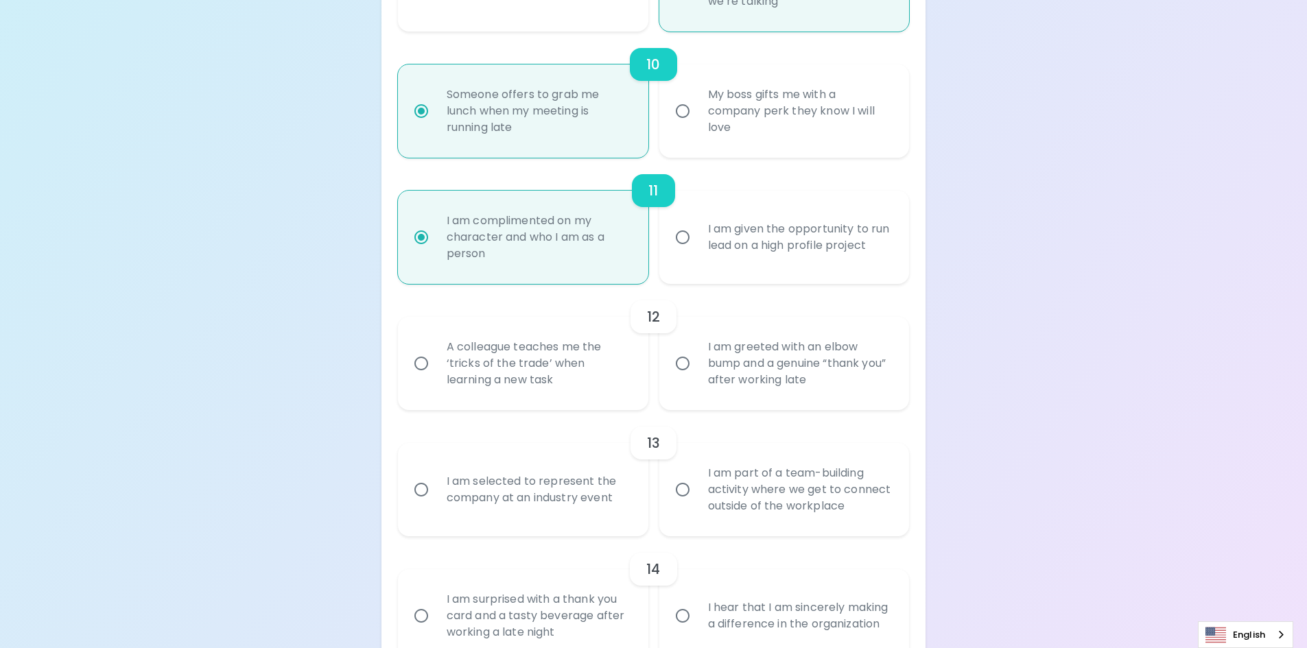
scroll to position [1435, 0]
radio input "true"
click at [541, 373] on div "A colleague teaches me the ‘tricks of the trade’ when learning a new task" at bounding box center [538, 361] width 205 height 82
click at [436, 373] on input "A colleague teaches me the ‘tricks of the trade’ when learning a new task" at bounding box center [421, 361] width 29 height 29
radio input "false"
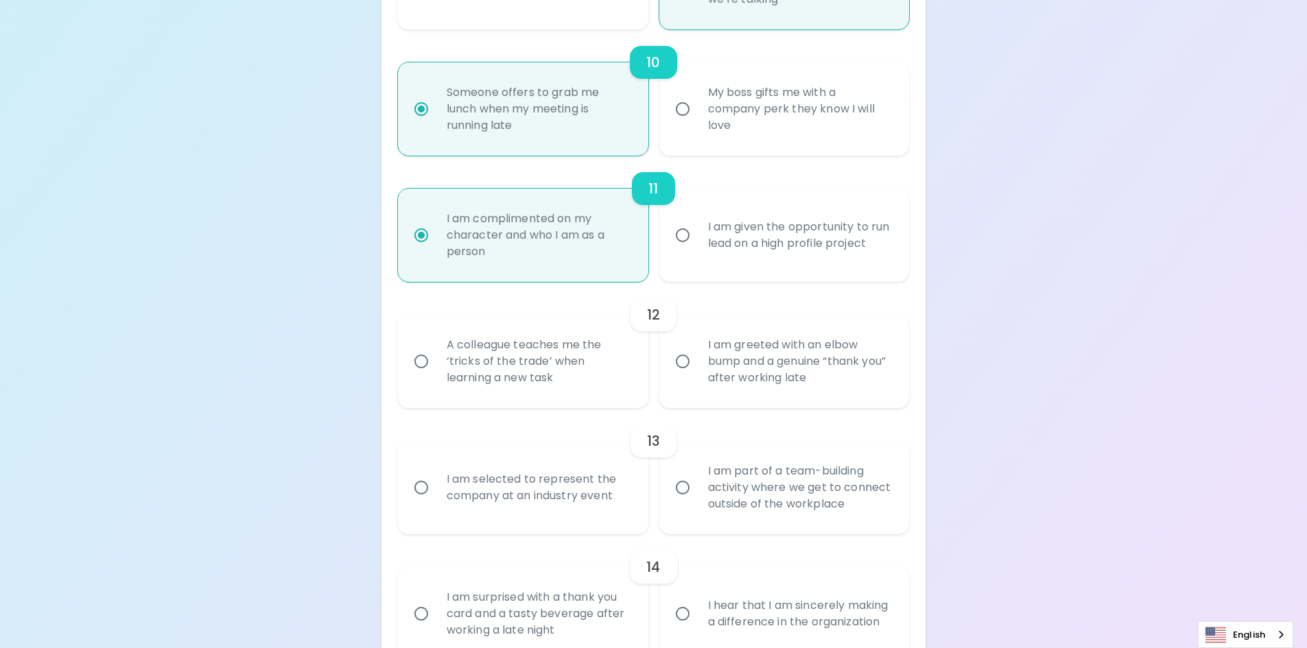
radio input "false"
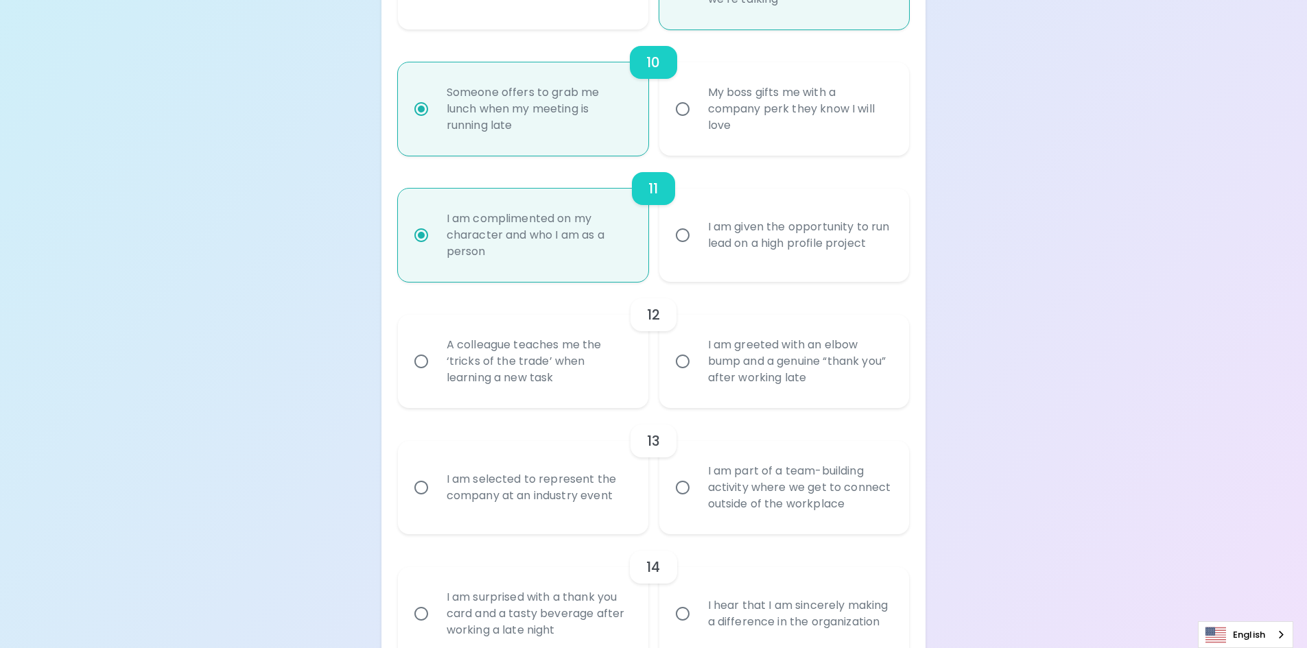
radio input "false"
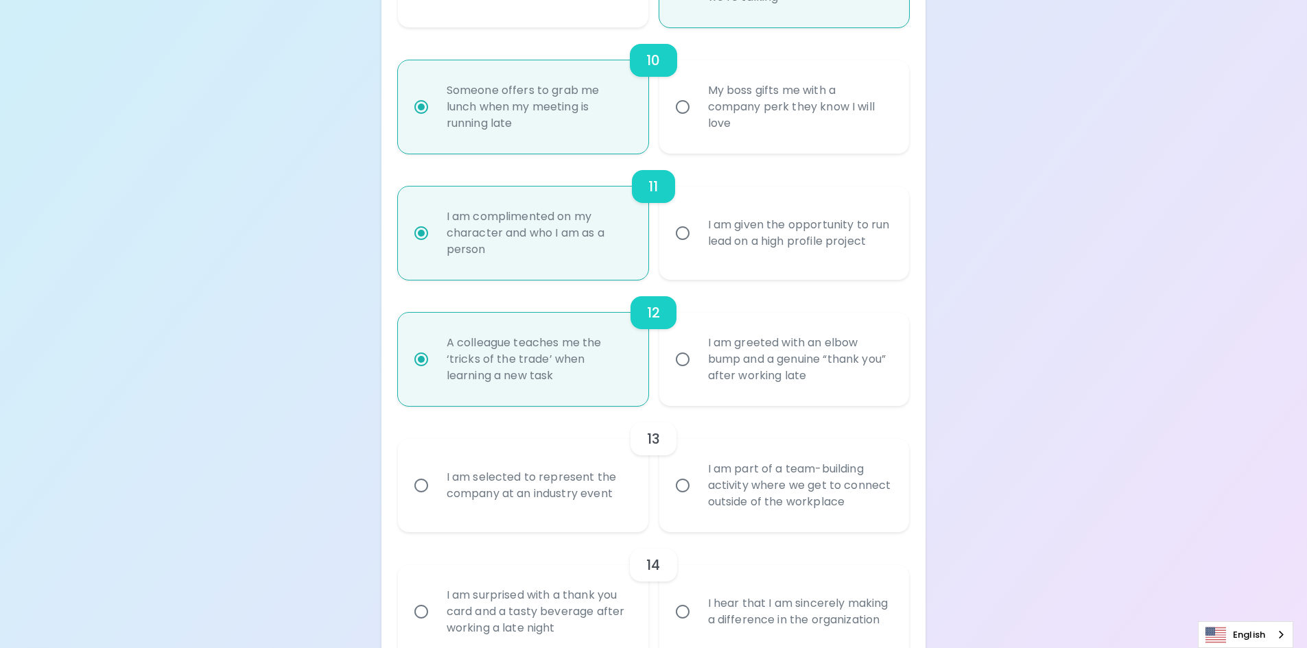
scroll to position [1545, 0]
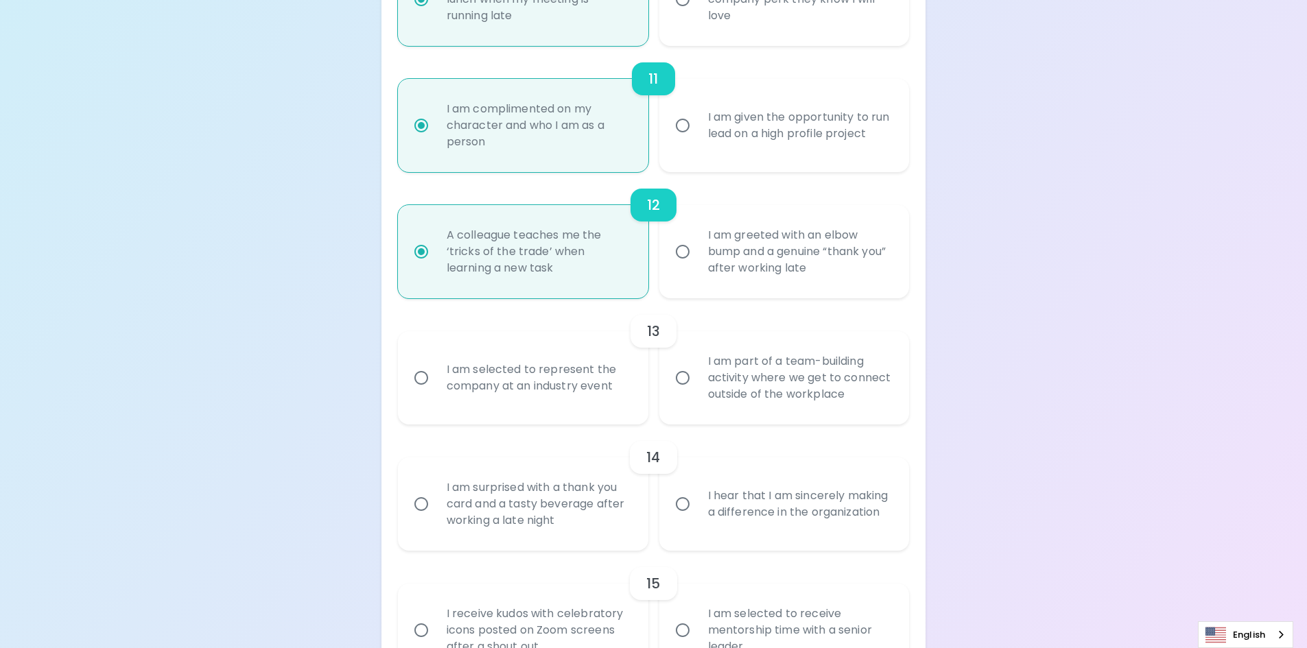
radio input "true"
click at [797, 385] on div "I am part of a team-building activity where we get to connect outside of the wo…" at bounding box center [799, 378] width 205 height 82
click at [697, 385] on input "I am part of a team-building activity where we get to connect outside of the wo…" at bounding box center [682, 378] width 29 height 29
radio input "false"
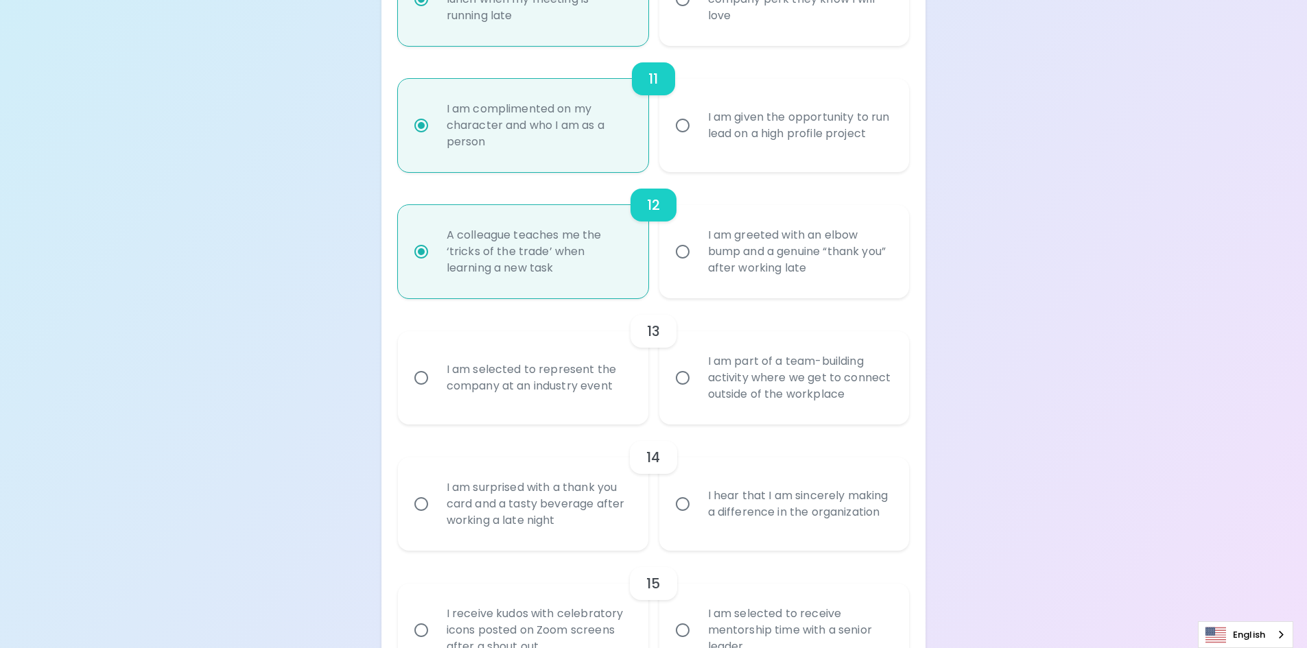
radio input "false"
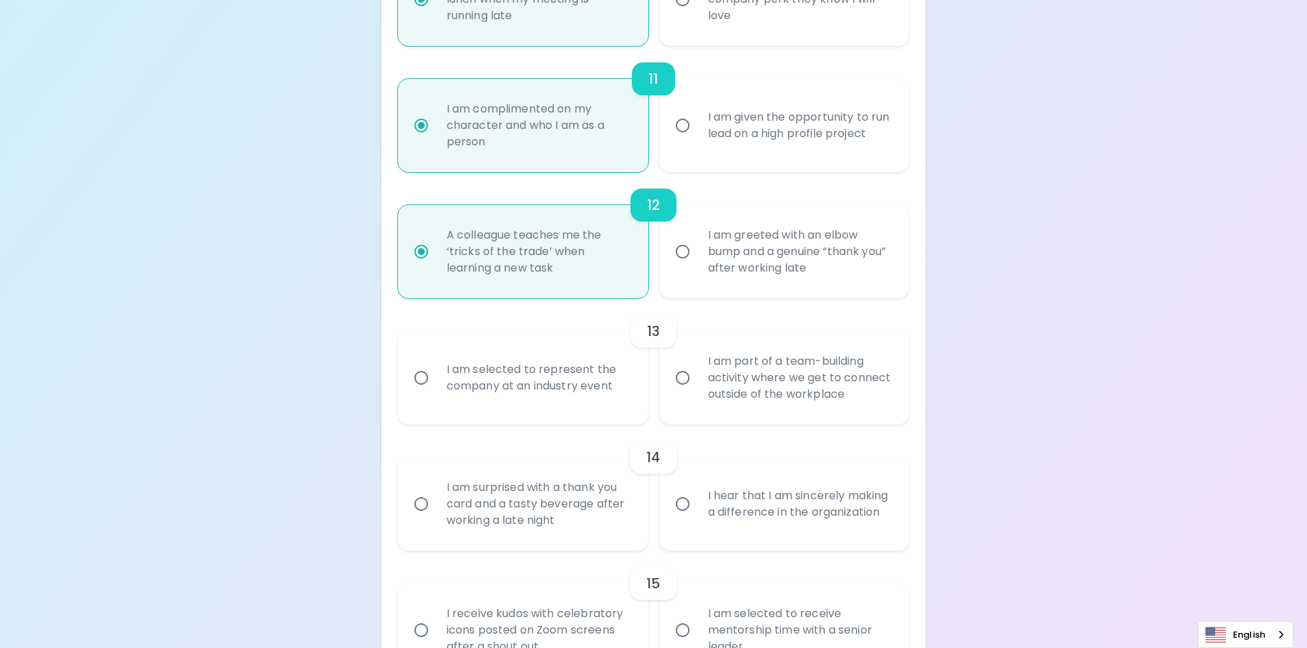
radio input "false"
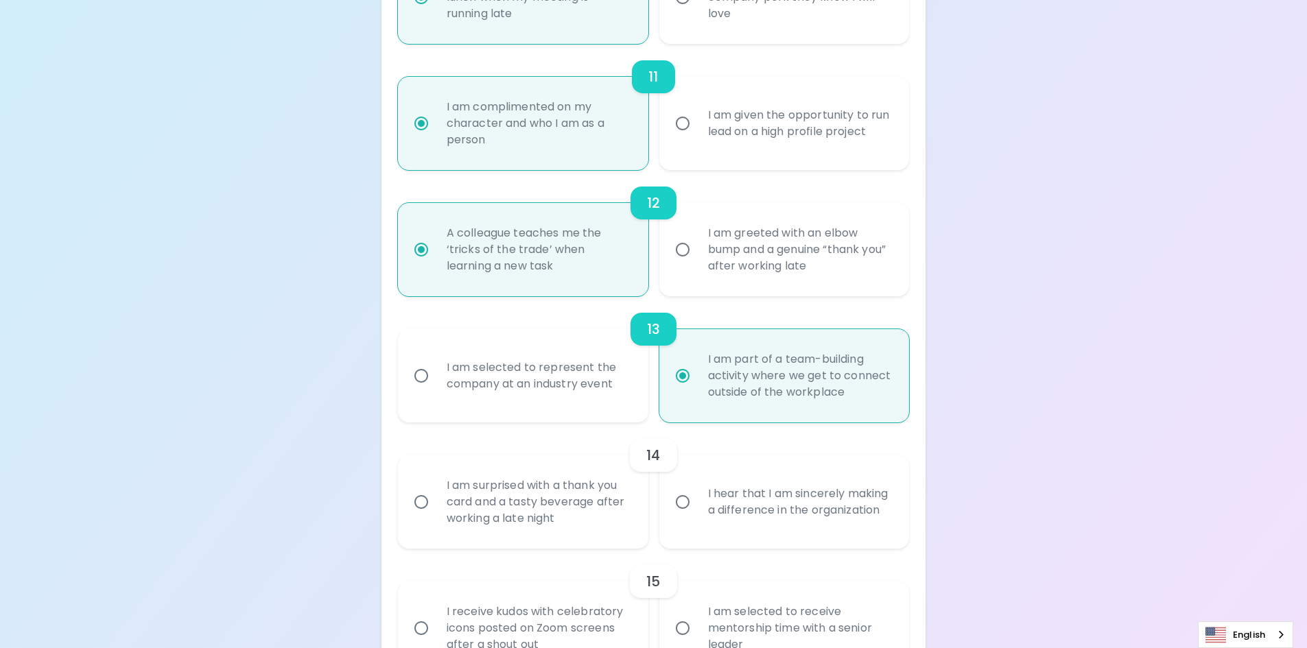
scroll to position [1641, 0]
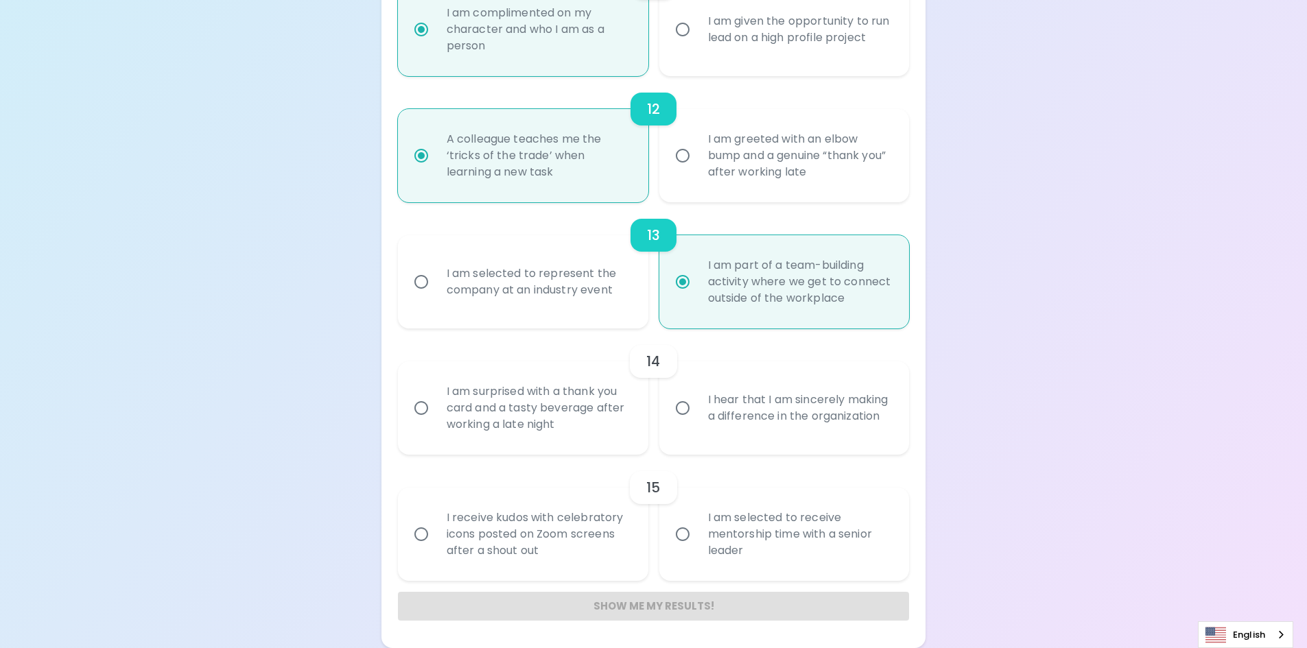
radio input "true"
click at [797, 392] on div "I hear that I am sincerely making a difference in the organization" at bounding box center [799, 408] width 205 height 66
click at [697, 394] on input "I hear that I am sincerely making a difference in the organization" at bounding box center [682, 408] width 29 height 29
radio input "false"
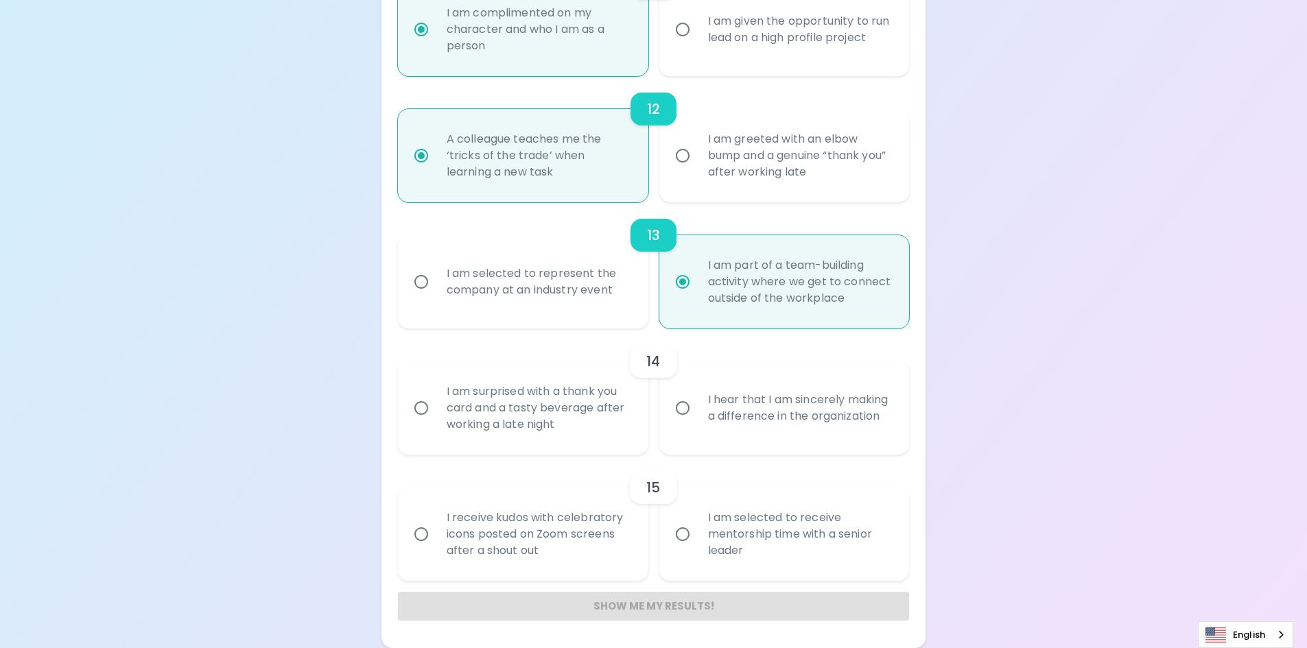
radio input "false"
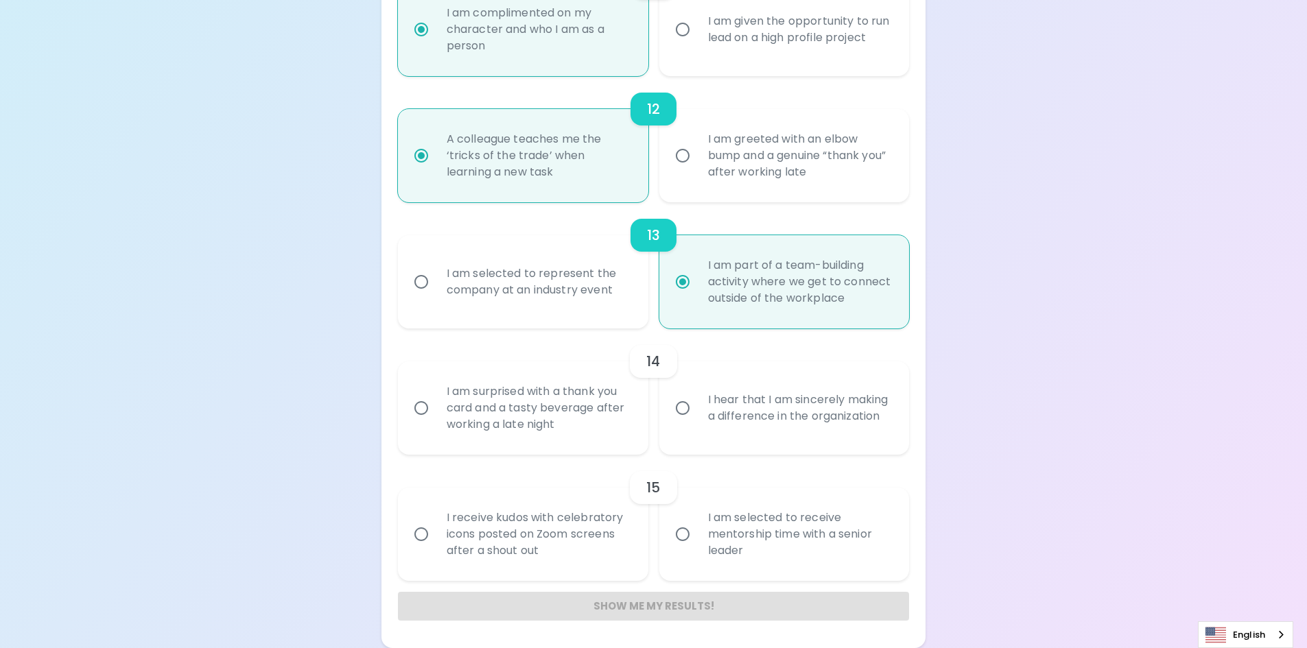
radio input "false"
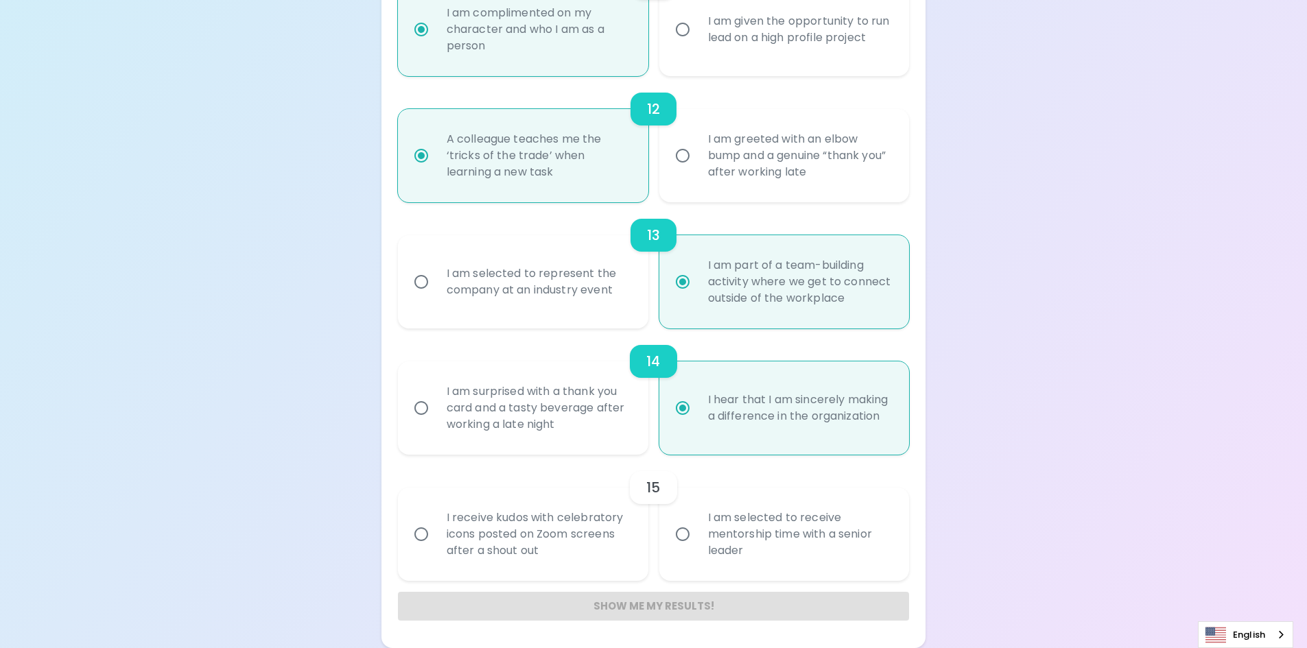
radio input "true"
click at [784, 550] on div "I am selected to receive mentorship time with a senior leader" at bounding box center [799, 534] width 205 height 82
click at [697, 549] on input "I am selected to receive mentorship time with a senior leader" at bounding box center [682, 534] width 29 height 29
radio input "false"
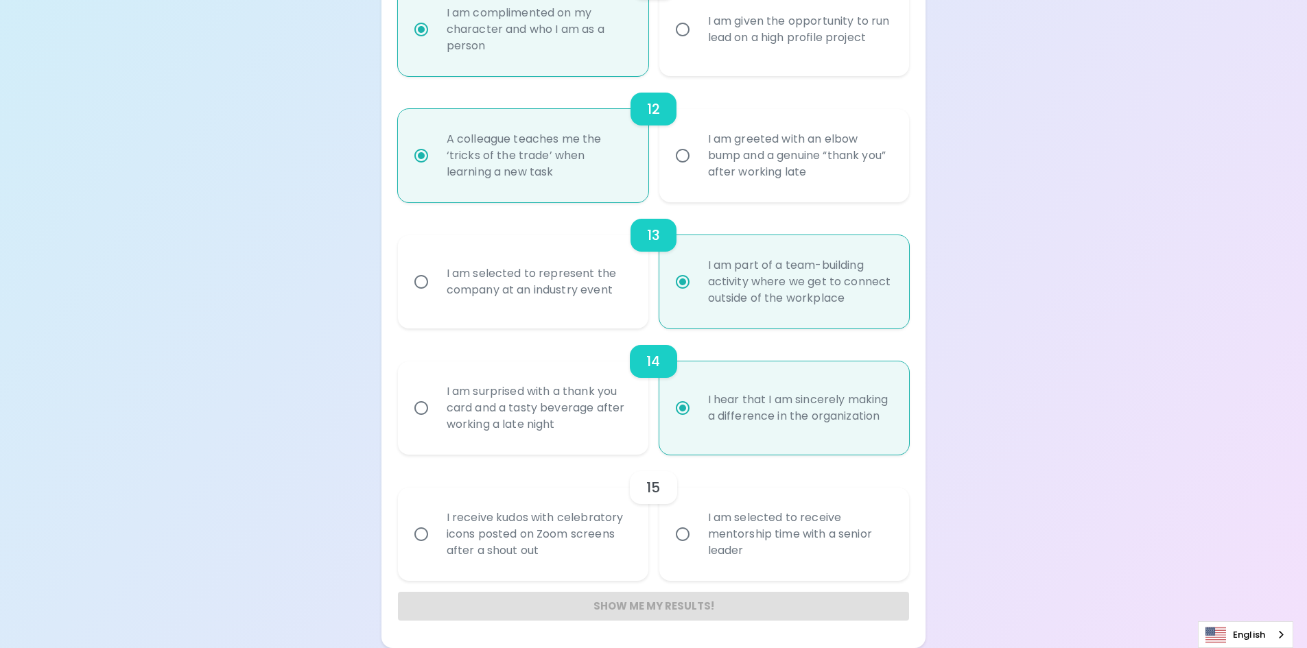
radio input "false"
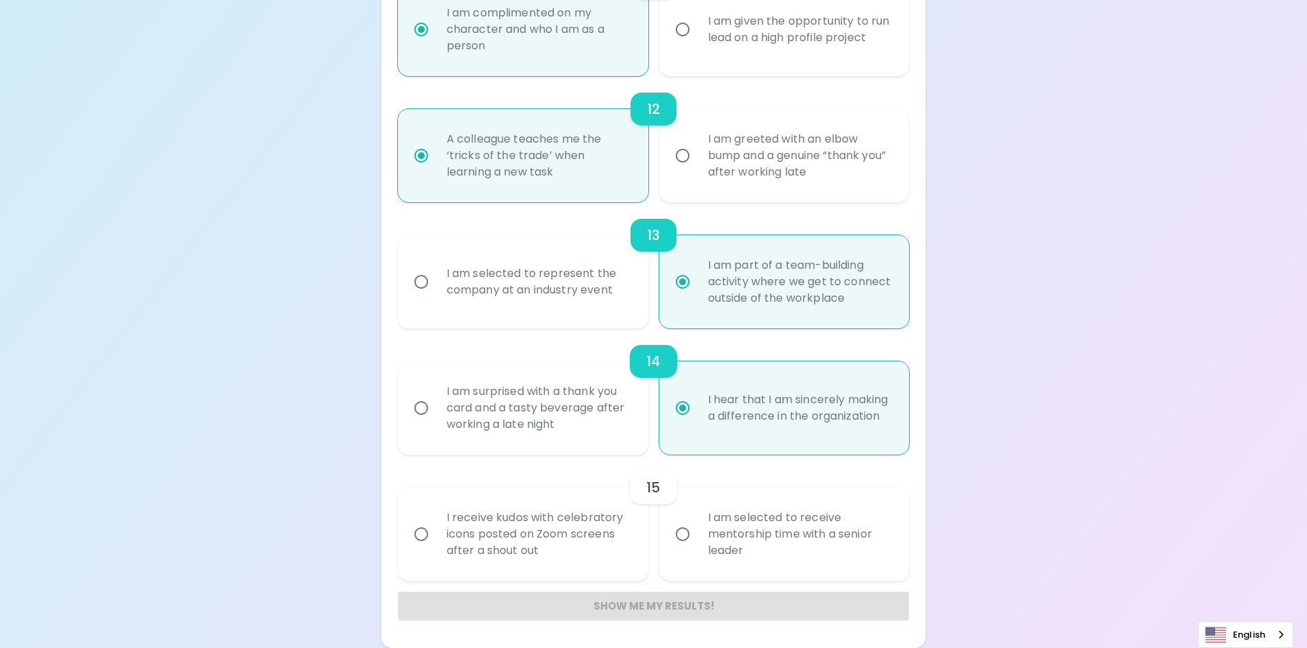
radio input "false"
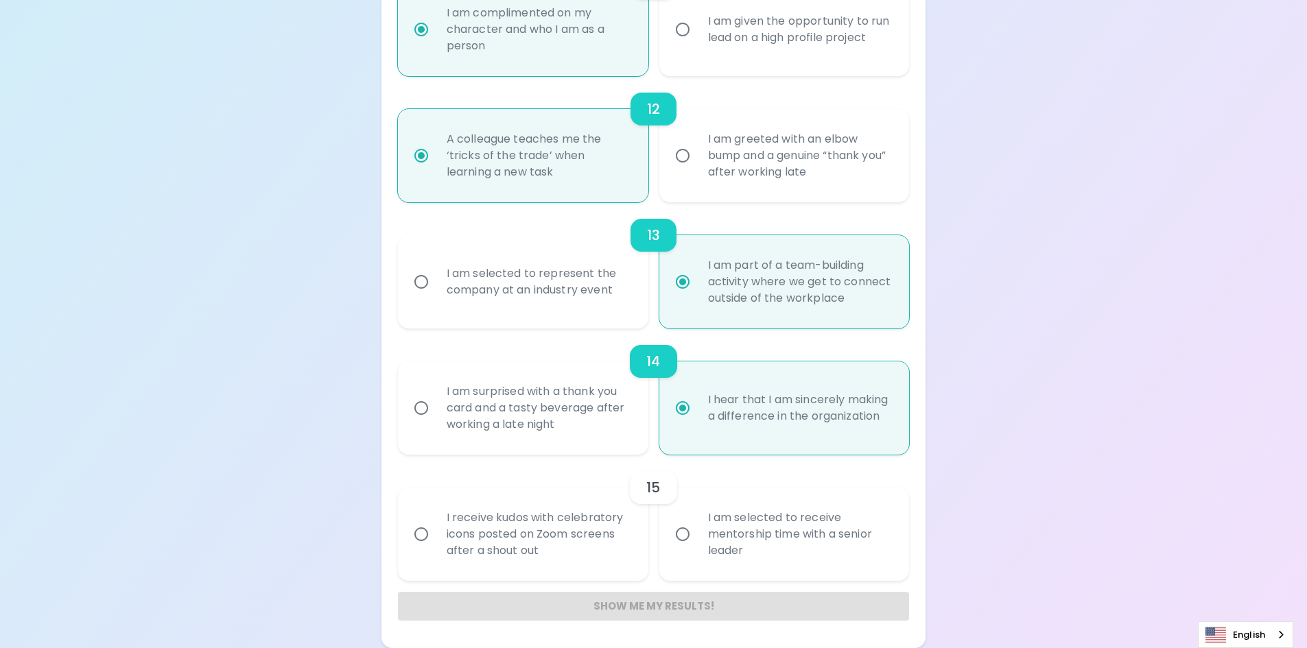
radio input "false"
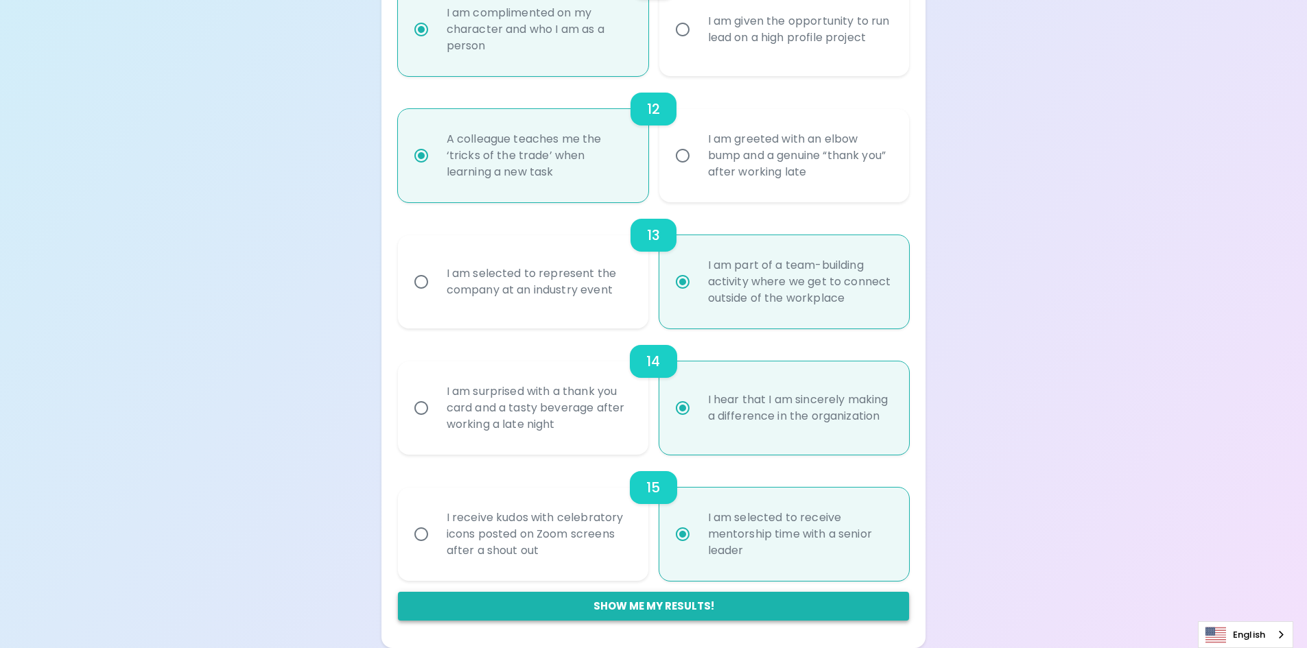
radio input "true"
click at [744, 621] on button "Show me my results!" at bounding box center [654, 606] width 512 height 29
radio input "false"
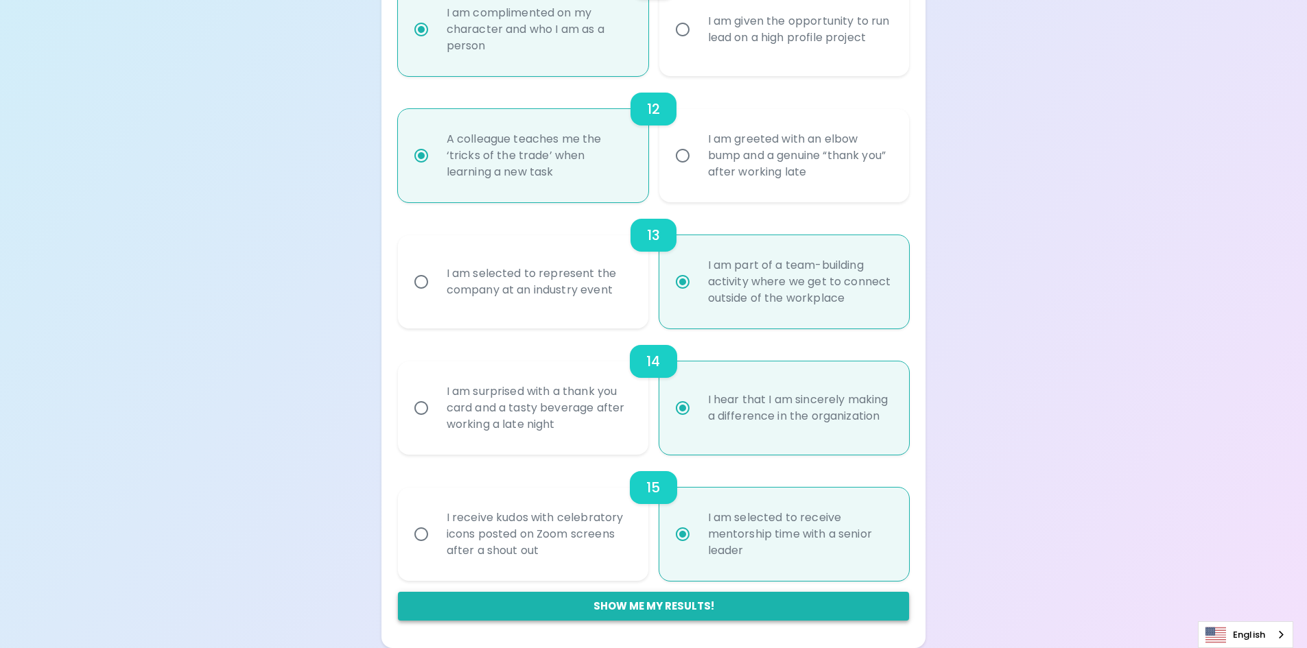
radio input "false"
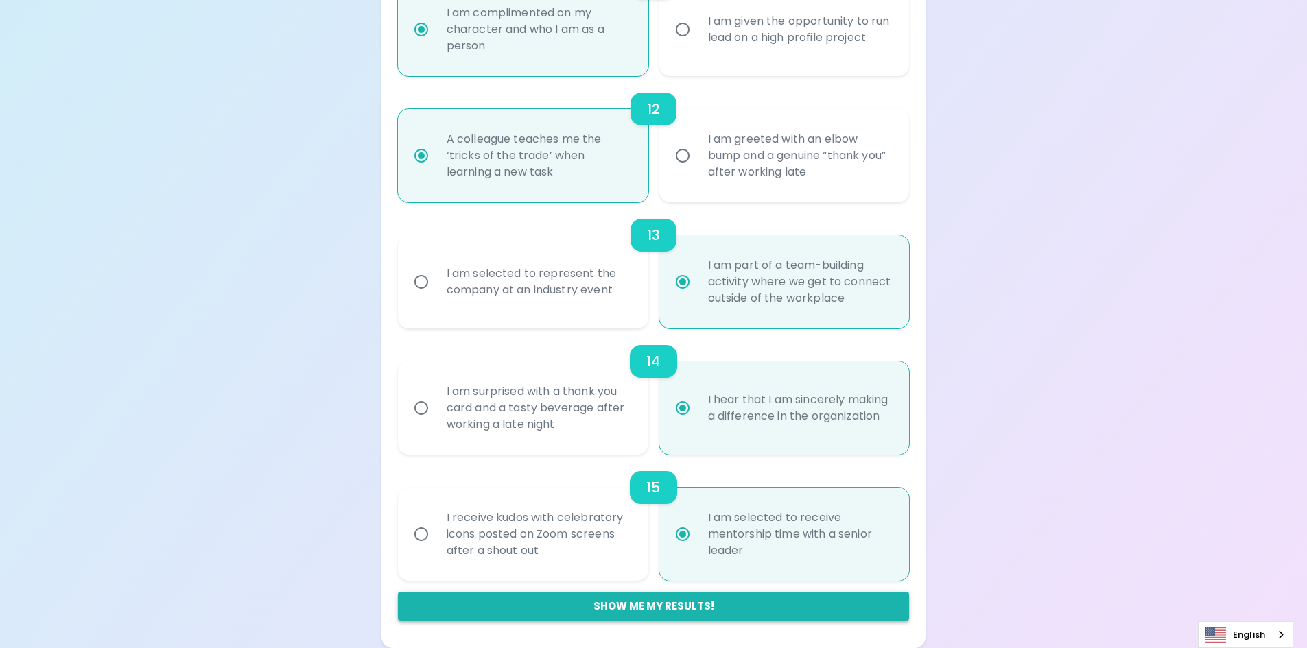
radio input "false"
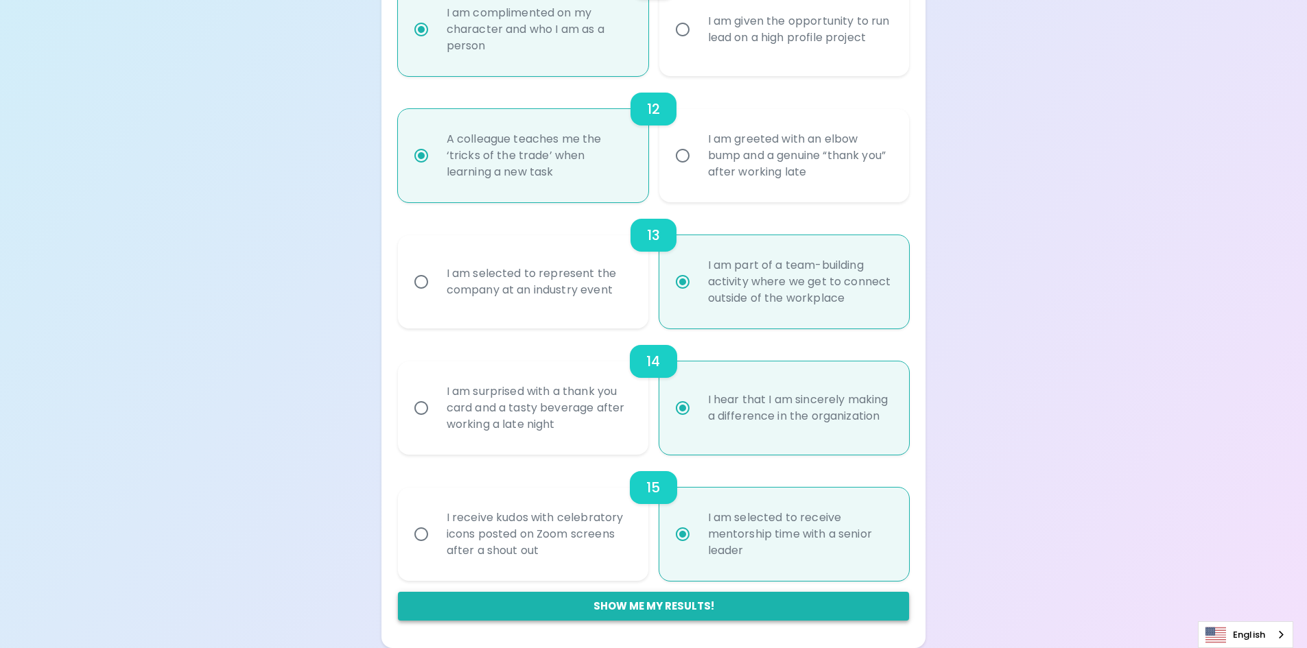
radio input "false"
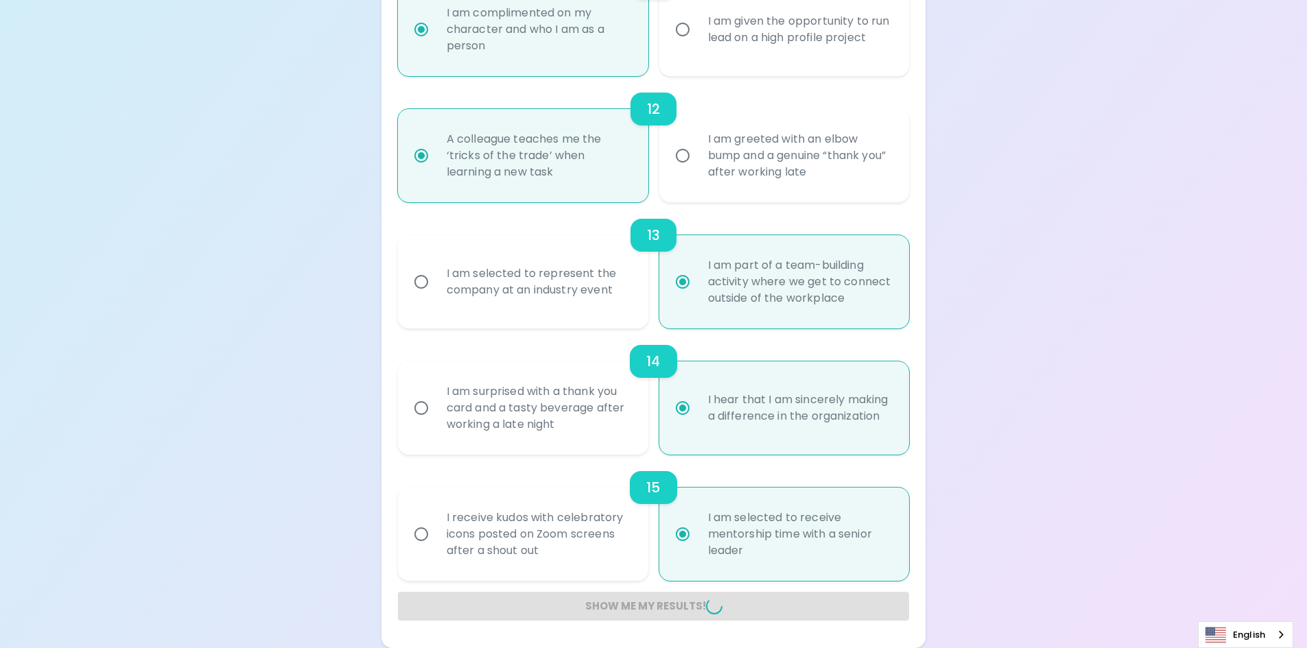
radio input "false"
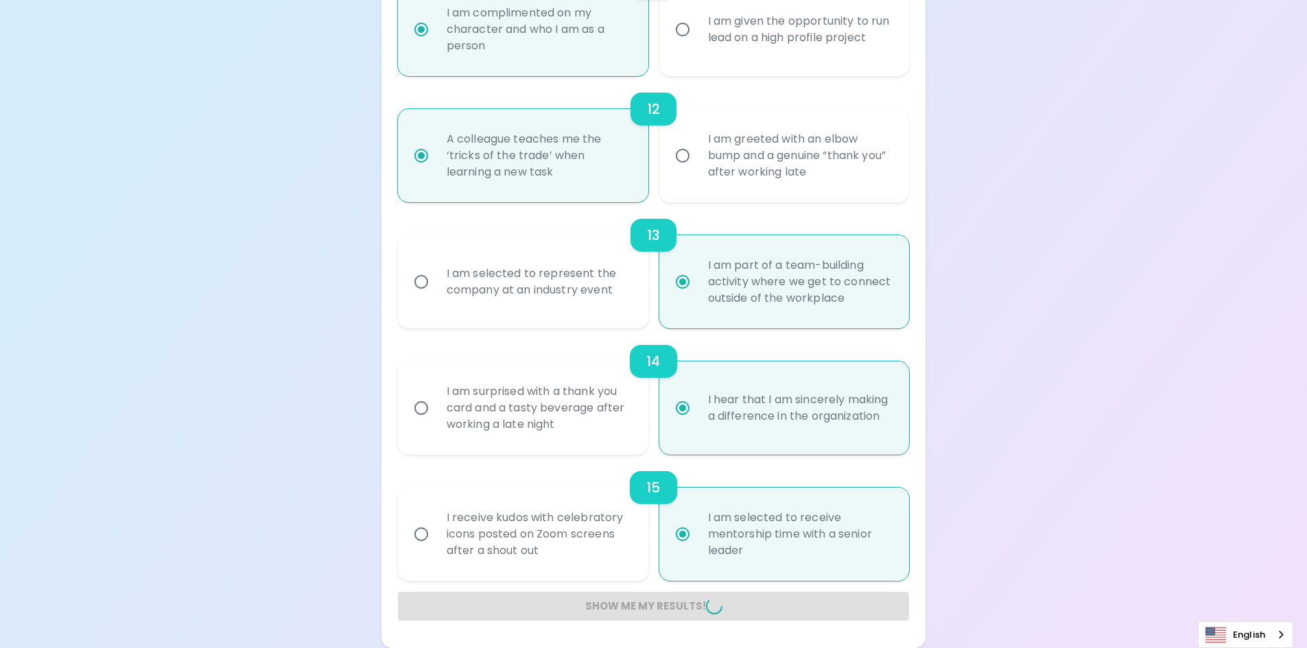
radio input "false"
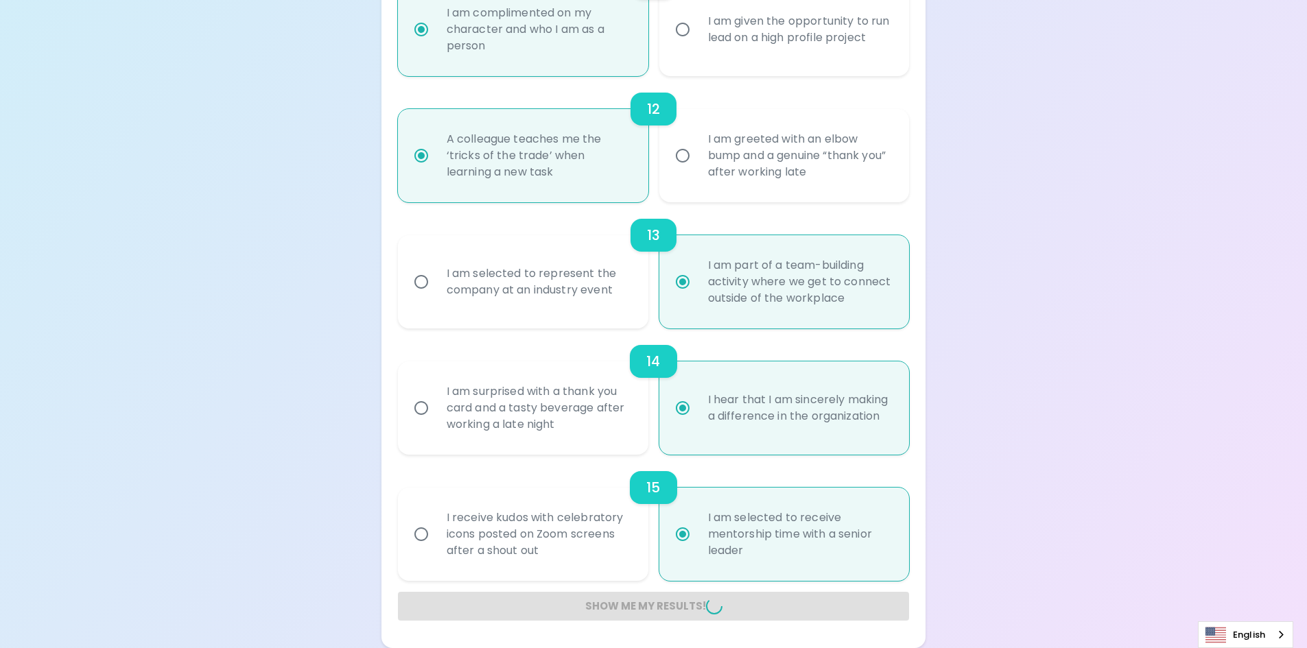
radio input "false"
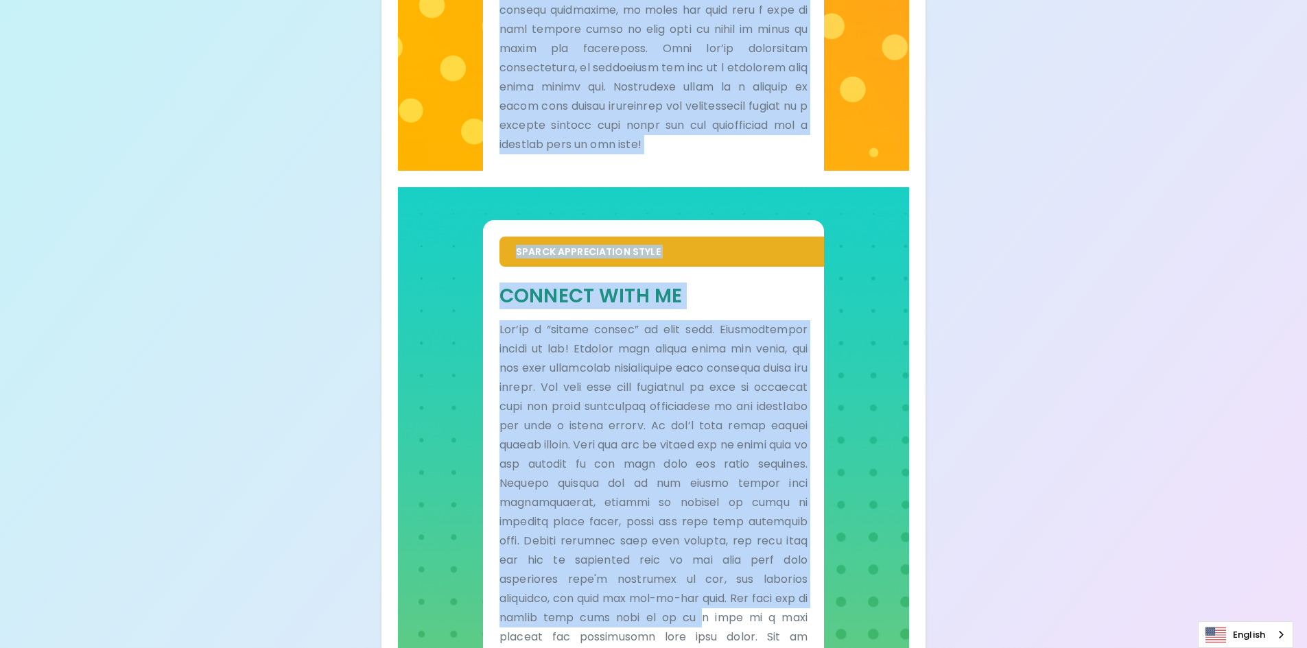
scroll to position [805, 0]
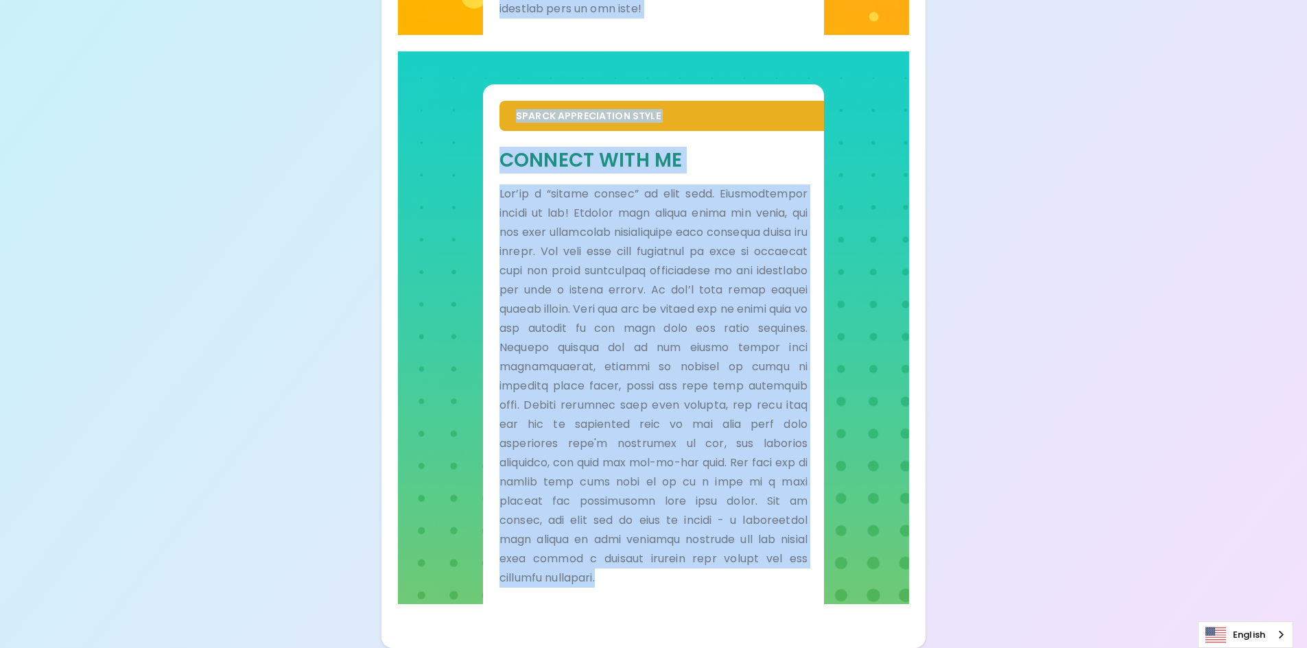
drag, startPoint x: 514, startPoint y: 331, endPoint x: 701, endPoint y: 580, distance: 311.7
click at [701, 580] on div "Check your email for the full results! Don’t forget to check your spam folder i…" at bounding box center [654, 15] width 512 height 1212
copy div "Sparck Appreciation Style Tell Me You’re someone who values words of appreciati…"
